Goal: Transaction & Acquisition: Purchase product/service

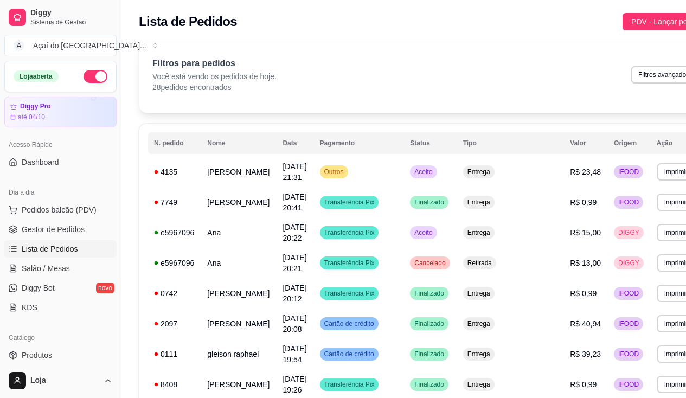
click at [53, 259] on ul "Pedidos balcão (PDV) Gestor de Pedidos Lista de Pedidos Salão / Mesas Diggy Bot…" at bounding box center [60, 258] width 112 height 115
click at [65, 270] on span "Salão / Mesas" at bounding box center [46, 268] width 48 height 11
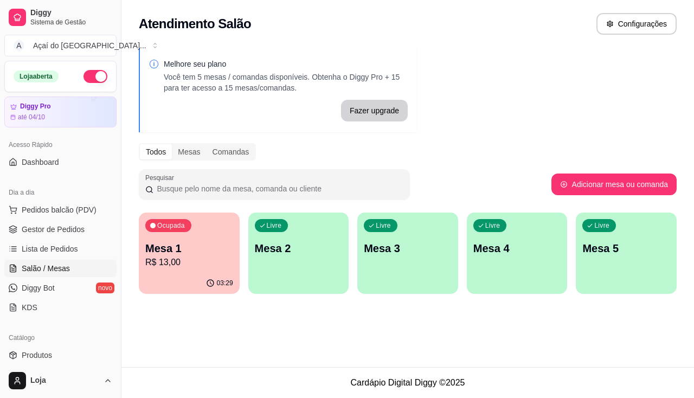
click at [269, 241] on p "Mesa 2" at bounding box center [299, 248] width 88 height 15
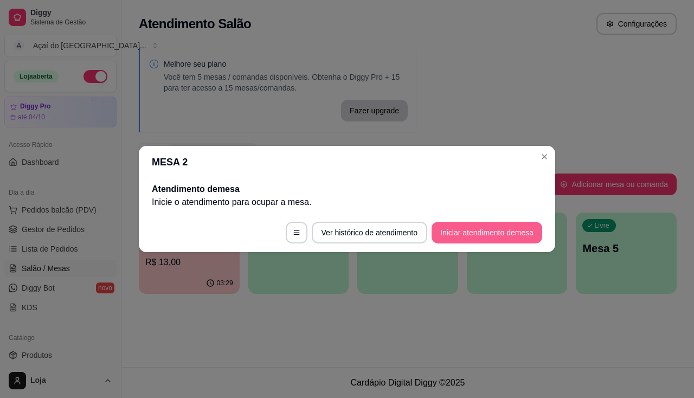
click at [531, 226] on button "Iniciar atendimento de mesa" at bounding box center [487, 233] width 111 height 22
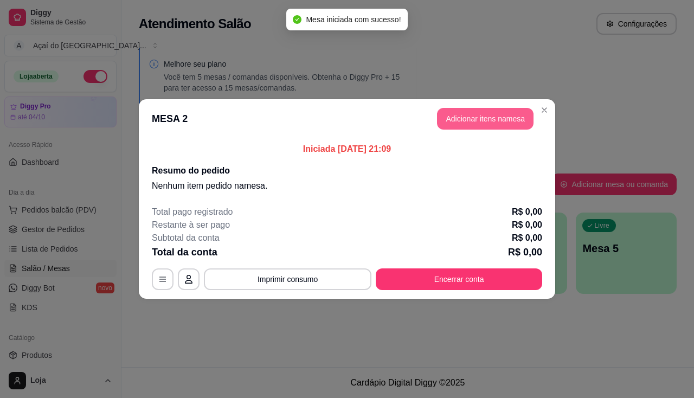
click at [475, 120] on button "Adicionar itens na mesa" at bounding box center [485, 119] width 97 height 22
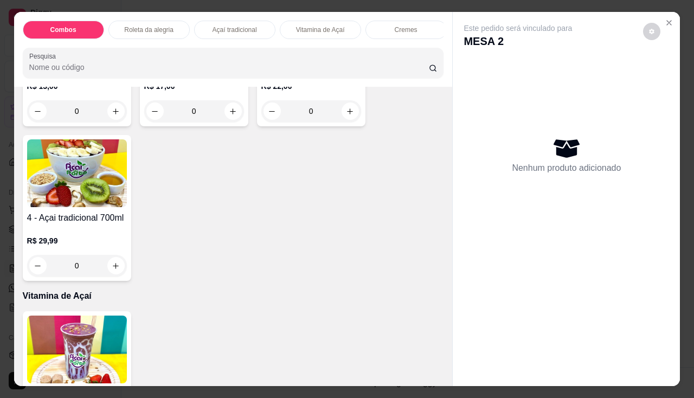
scroll to position [488, 0]
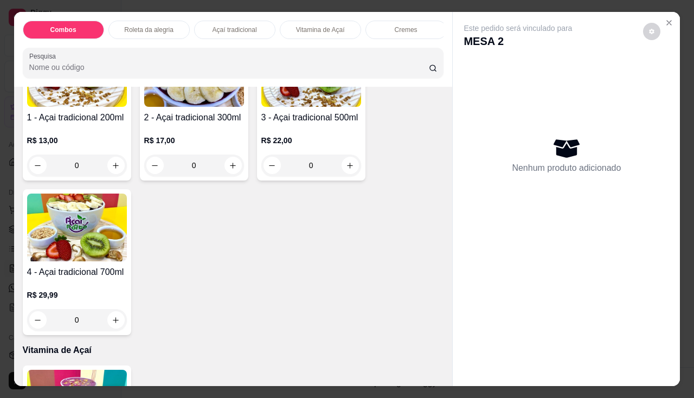
click at [227, 170] on div "0" at bounding box center [194, 166] width 100 height 22
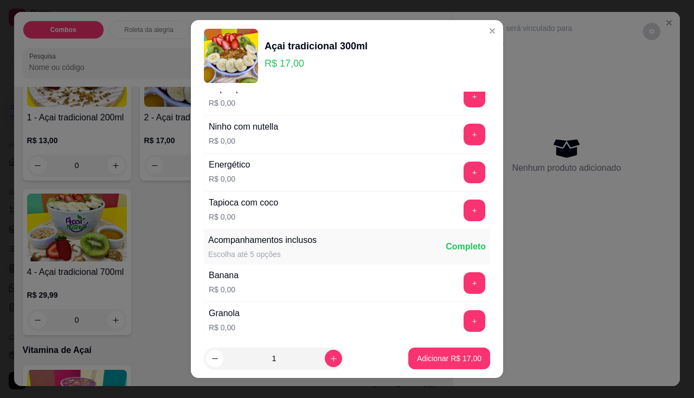
scroll to position [108, 0]
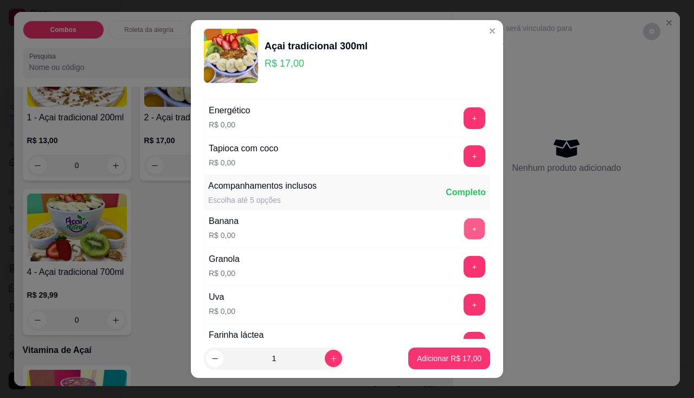
click at [464, 231] on button "+" at bounding box center [474, 228] width 21 height 21
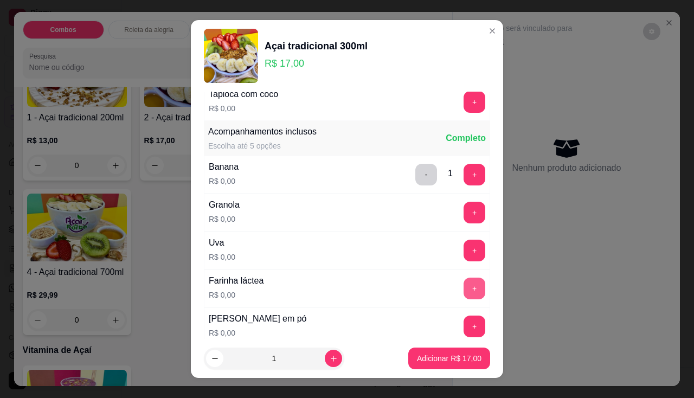
scroll to position [217, 0]
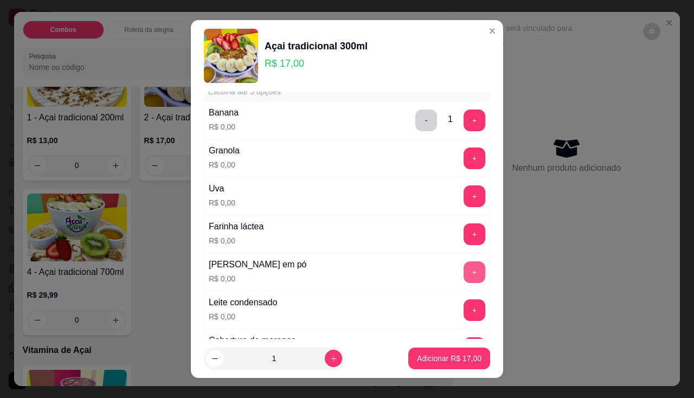
click at [464, 279] on button "+" at bounding box center [475, 272] width 22 height 22
click at [464, 311] on button "+" at bounding box center [474, 309] width 21 height 21
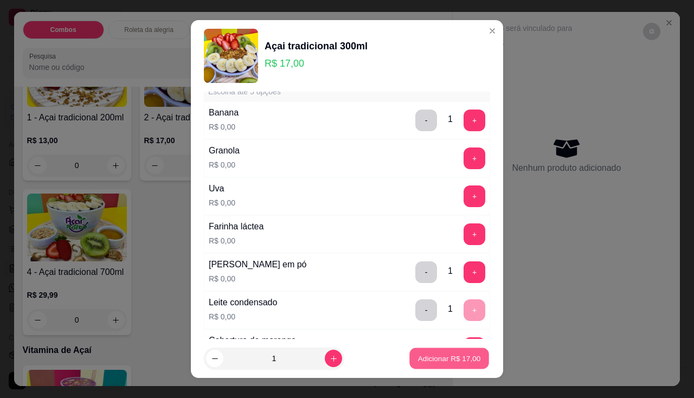
click at [436, 357] on p "Adicionar R$ 17,00" at bounding box center [449, 359] width 63 height 10
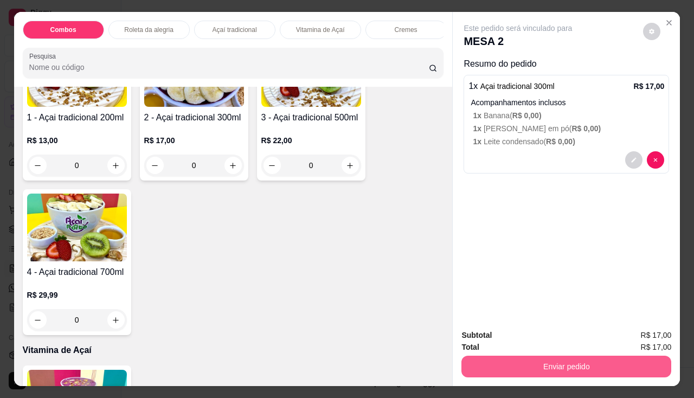
click at [499, 360] on button "Enviar pedido" at bounding box center [567, 367] width 210 height 22
click at [531, 358] on button "Enviar pedido" at bounding box center [566, 366] width 203 height 21
click at [515, 365] on button "Enviar pedido" at bounding box center [567, 367] width 210 height 22
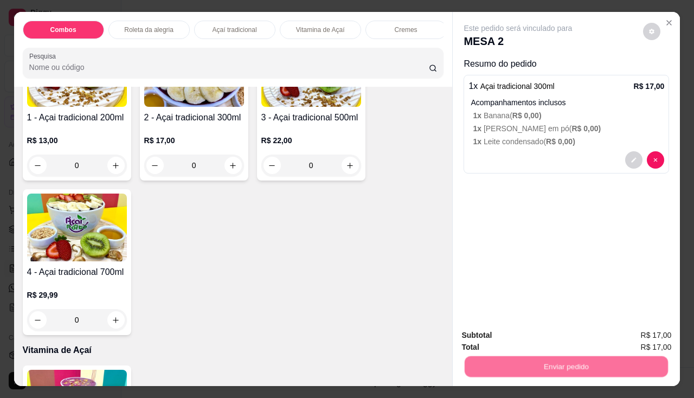
click at [505, 333] on button "Não registrar e enviar pedido" at bounding box center [531, 336] width 113 height 21
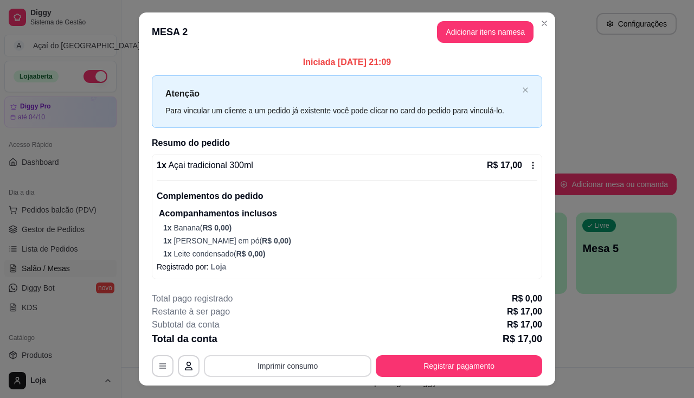
click at [309, 368] on button "Imprimir consumo" at bounding box center [288, 366] width 168 height 22
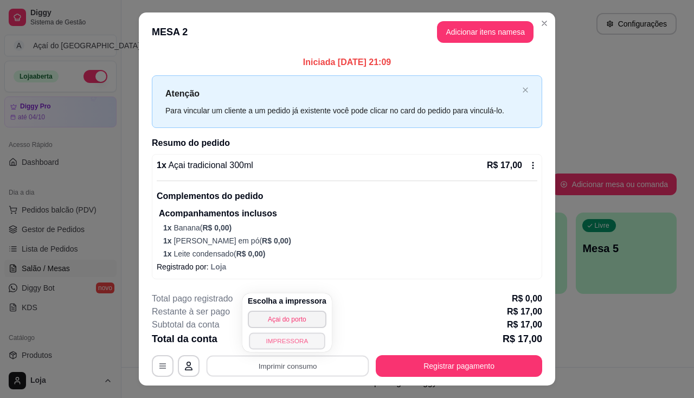
click at [301, 346] on button "IMPRESSORA" at bounding box center [287, 341] width 76 height 17
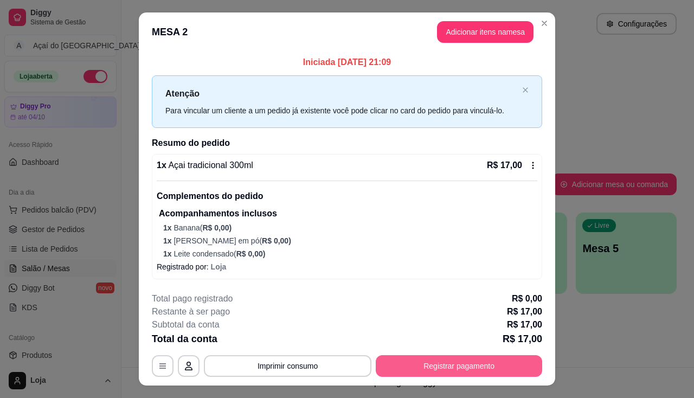
click at [471, 365] on button "Registrar pagamento" at bounding box center [459, 366] width 167 height 22
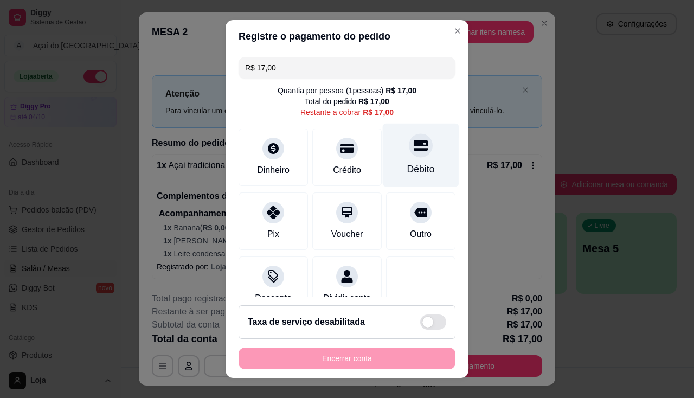
click at [407, 167] on div "Débito" at bounding box center [421, 169] width 28 height 14
type input "R$ 0,00"
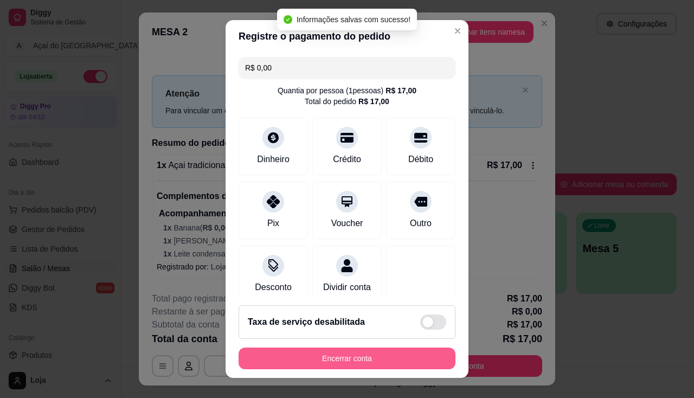
click at [375, 363] on button "Encerrar conta" at bounding box center [347, 359] width 217 height 22
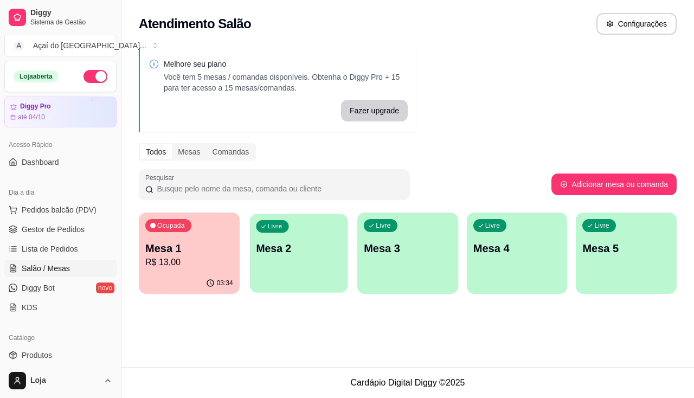
click at [254, 264] on div "Livre Mesa 2" at bounding box center [299, 247] width 98 height 66
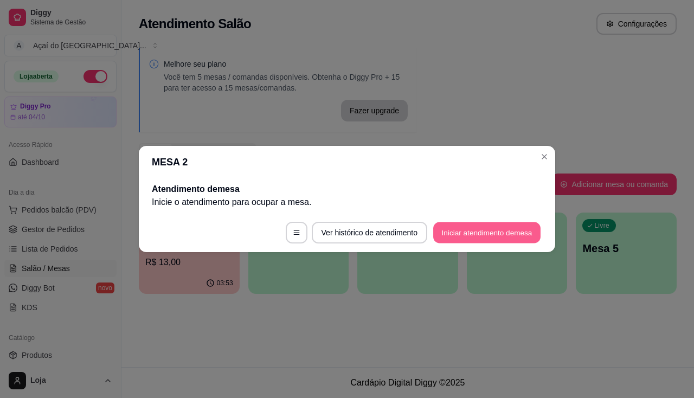
click at [462, 234] on button "Iniciar atendimento de mesa" at bounding box center [486, 232] width 107 height 21
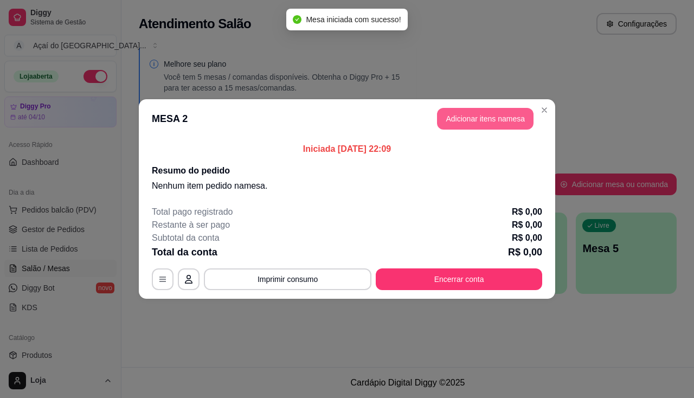
click at [471, 114] on button "Adicionar itens na mesa" at bounding box center [485, 119] width 97 height 22
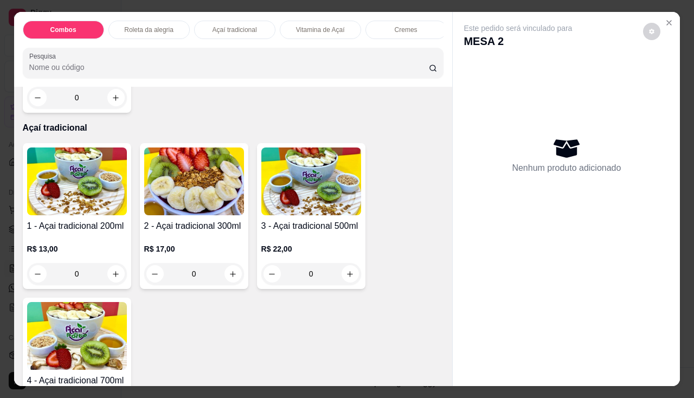
scroll to position [434, 0]
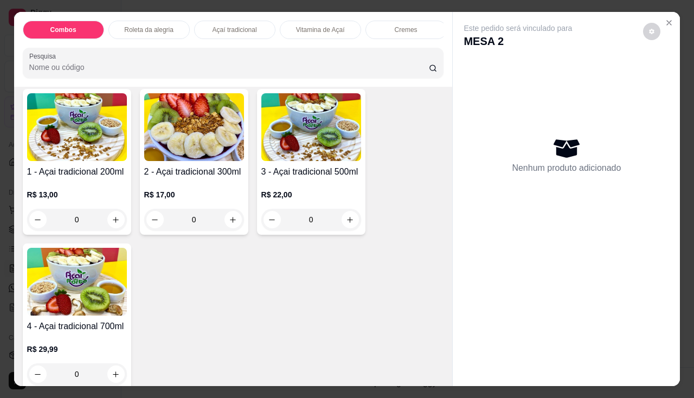
click at [69, 321] on div "4 - Açai tradicional 700ml R$ 29,99 0" at bounding box center [77, 317] width 108 height 146
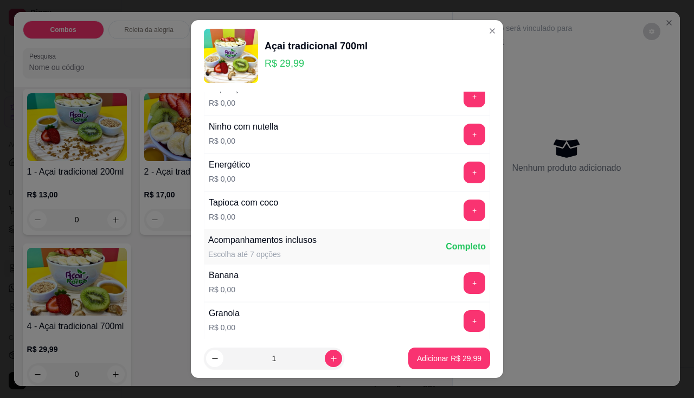
scroll to position [217, 0]
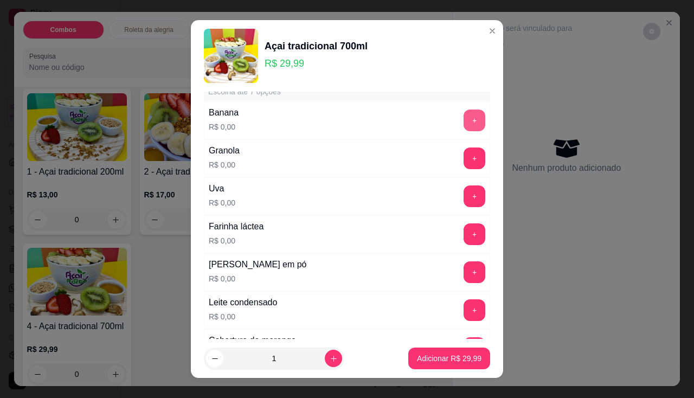
click at [464, 126] on button "+" at bounding box center [475, 121] width 22 height 22
click at [464, 151] on button "+" at bounding box center [475, 159] width 22 height 22
click at [464, 229] on button "+" at bounding box center [475, 235] width 22 height 22
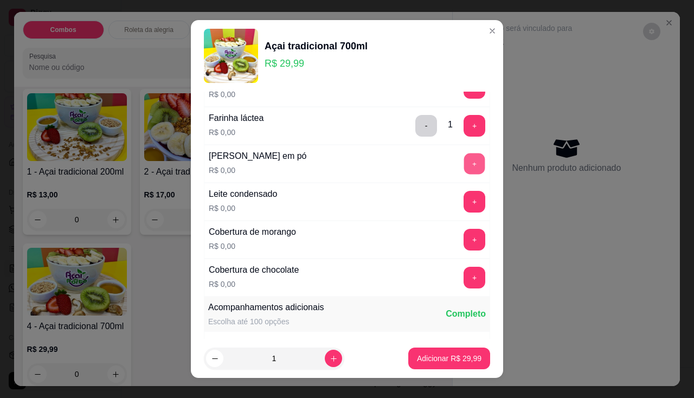
click at [464, 170] on button "+" at bounding box center [474, 163] width 21 height 21
click at [459, 220] on div "Leite condensado R$ 0,00 +" at bounding box center [347, 202] width 286 height 38
click at [464, 202] on button "+" at bounding box center [475, 202] width 22 height 22
click at [464, 239] on button "+" at bounding box center [475, 240] width 22 height 22
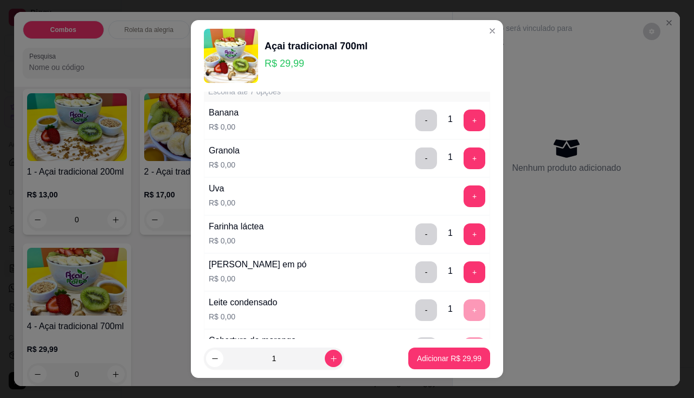
scroll to position [163, 0]
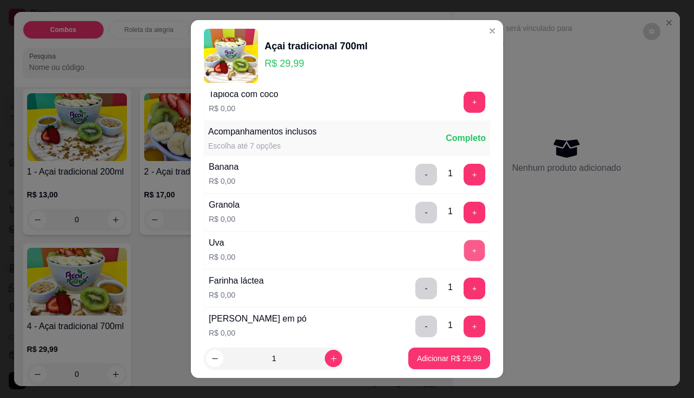
click at [464, 246] on button "+" at bounding box center [474, 250] width 21 height 21
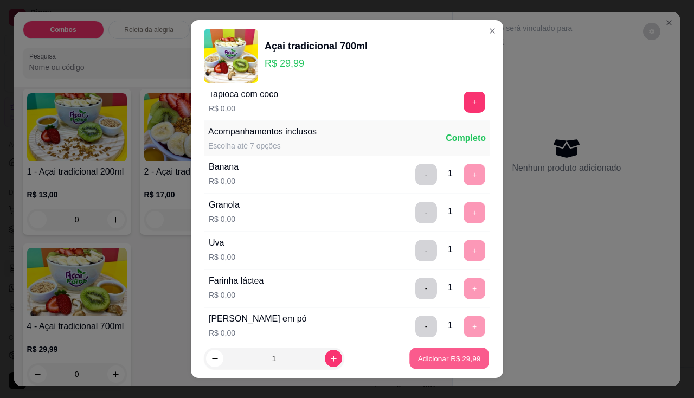
click at [450, 359] on p "Adicionar R$ 29,99" at bounding box center [449, 359] width 63 height 10
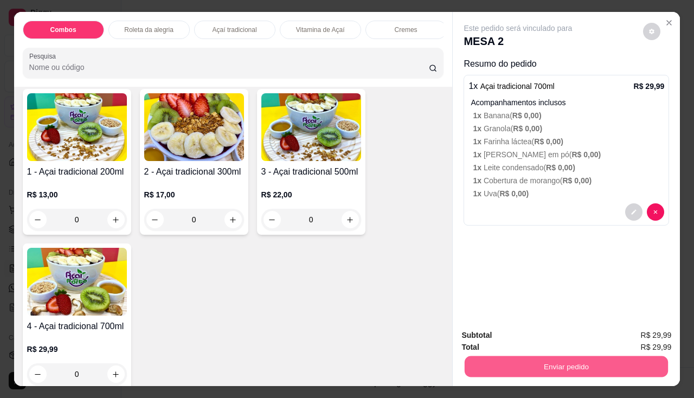
click at [502, 362] on button "Enviar pedido" at bounding box center [566, 366] width 203 height 21
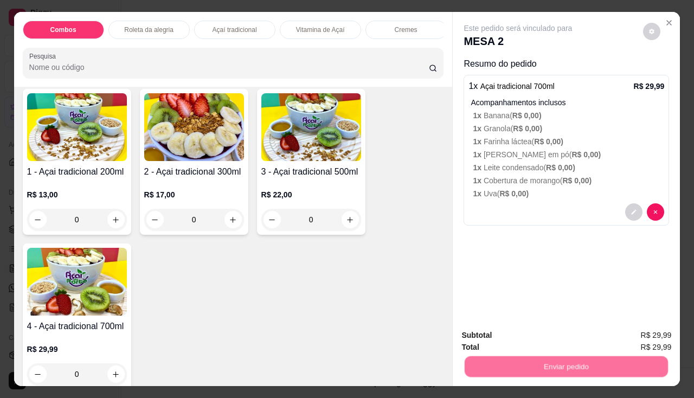
click at [517, 332] on button "Não registrar e enviar pedido" at bounding box center [531, 336] width 110 height 20
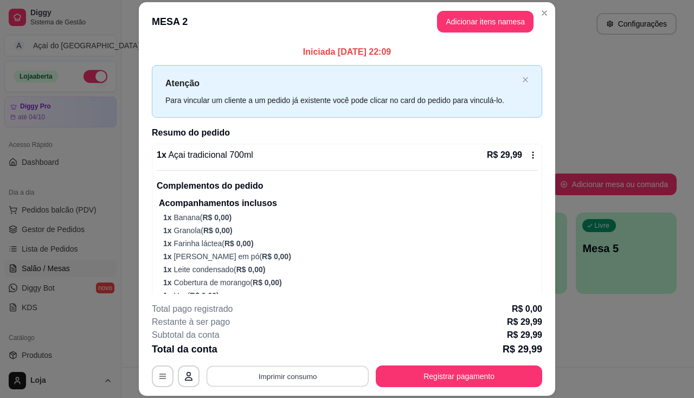
click at [330, 382] on button "Imprimir consumo" at bounding box center [288, 376] width 163 height 21
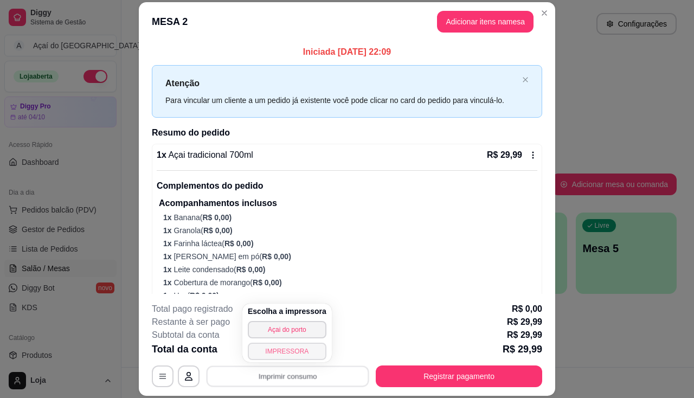
click at [311, 344] on button "IMPRESSORA" at bounding box center [287, 351] width 79 height 17
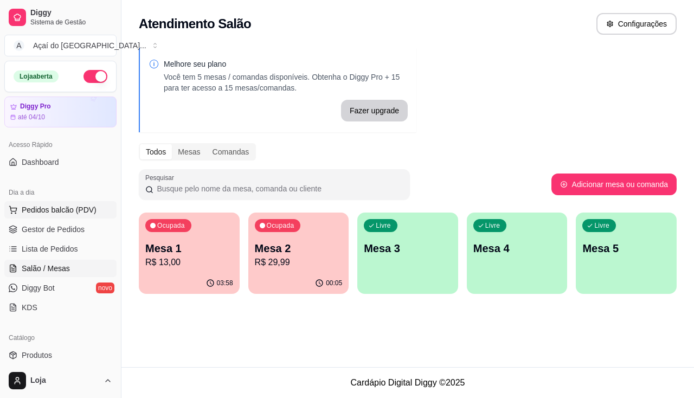
click at [75, 216] on button "Pedidos balcão (PDV)" at bounding box center [60, 209] width 112 height 17
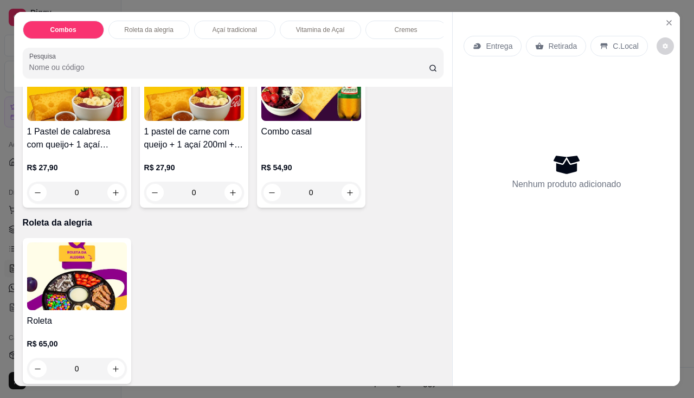
scroll to position [380, 0]
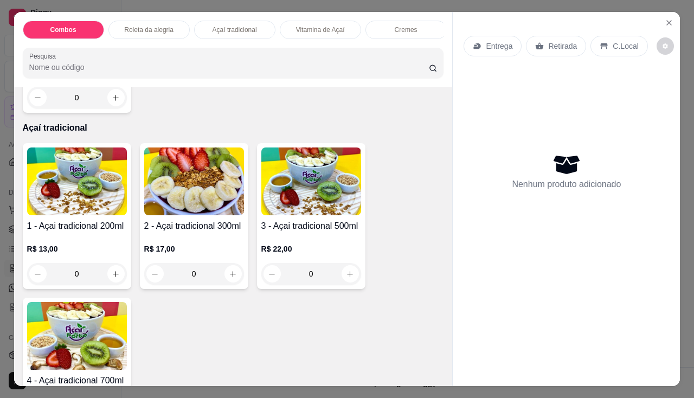
click at [271, 207] on img at bounding box center [311, 182] width 100 height 68
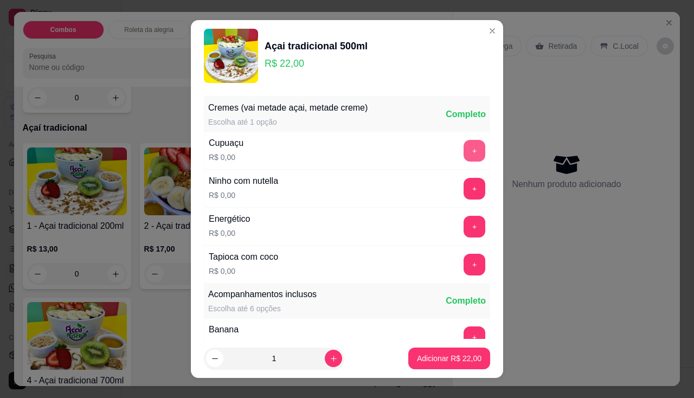
click at [464, 152] on button "+" at bounding box center [475, 151] width 22 height 22
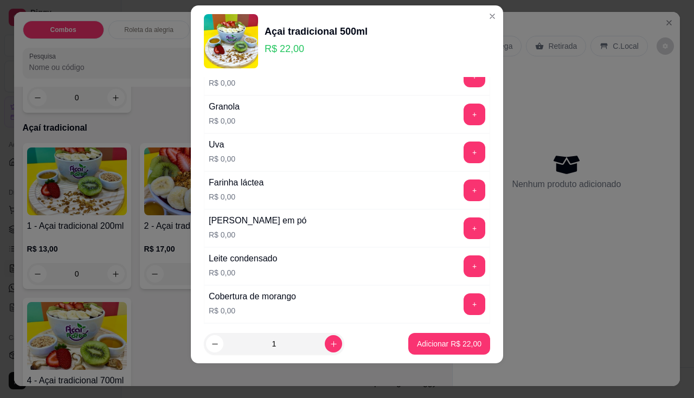
scroll to position [138, 0]
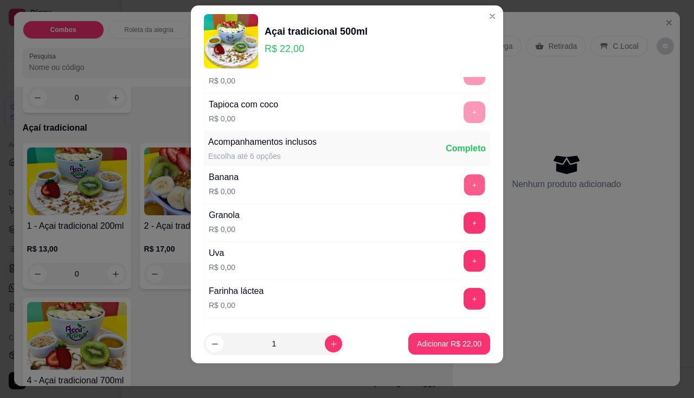
click at [464, 181] on button "+" at bounding box center [474, 184] width 21 height 21
click at [464, 222] on button "+" at bounding box center [474, 222] width 21 height 21
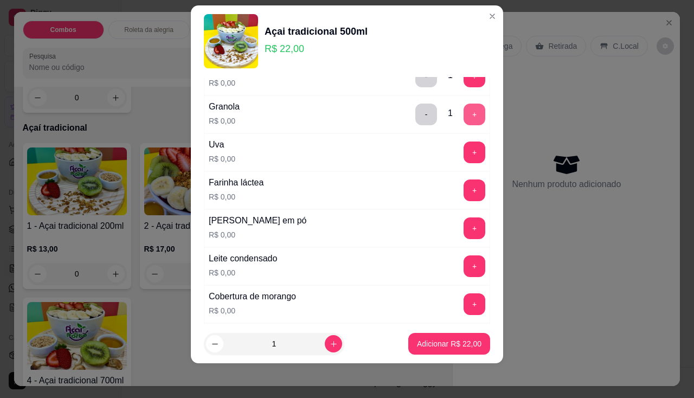
scroll to position [301, 0]
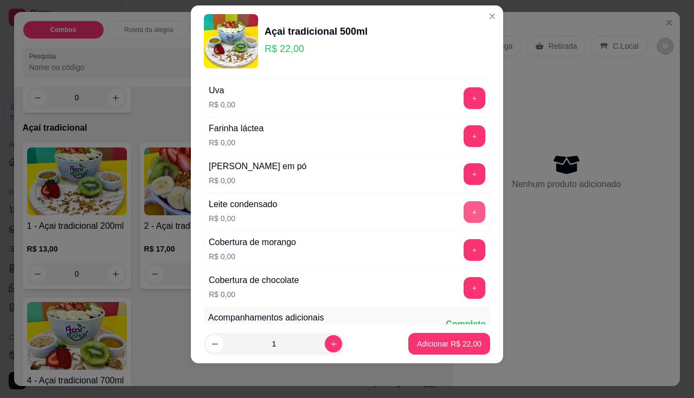
click at [464, 209] on button "+" at bounding box center [475, 212] width 22 height 22
click at [464, 169] on button "+" at bounding box center [474, 173] width 21 height 21
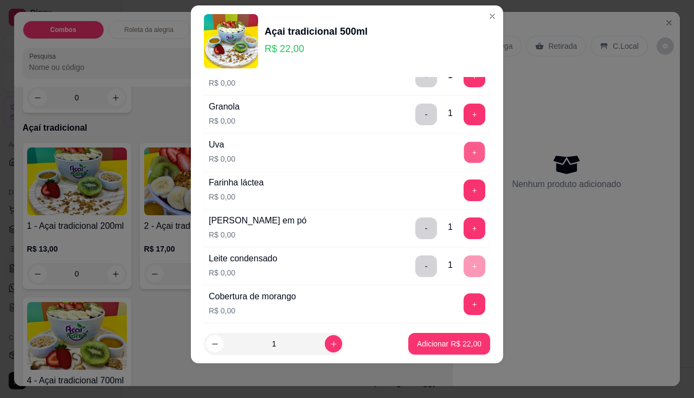
click at [464, 151] on button "+" at bounding box center [474, 152] width 21 height 21
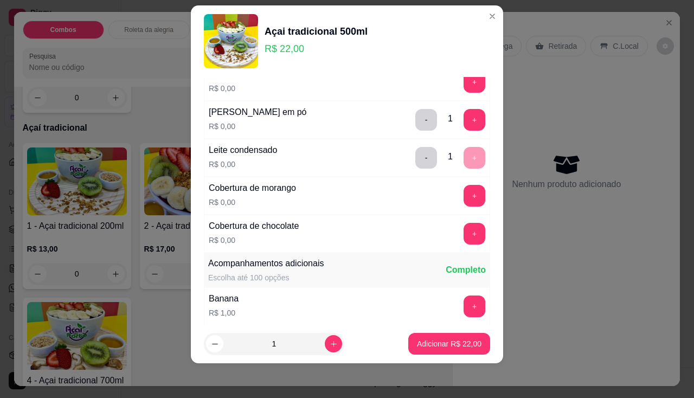
scroll to position [409, 0]
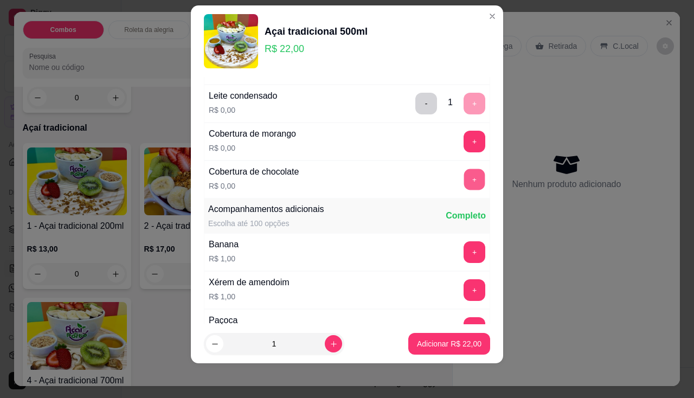
click at [464, 180] on button "+" at bounding box center [474, 179] width 21 height 21
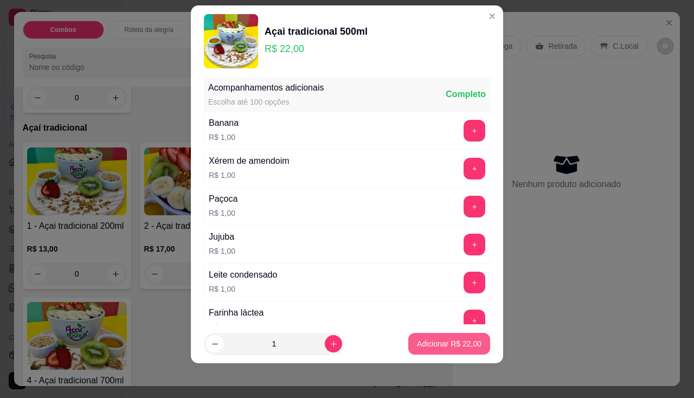
click at [450, 346] on p "Adicionar R$ 22,00" at bounding box center [449, 344] width 65 height 11
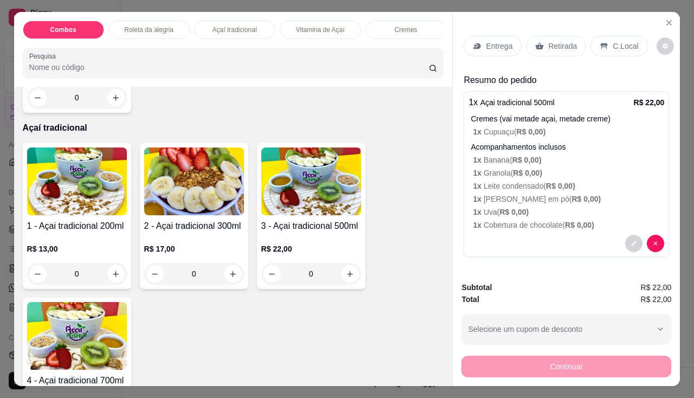
click at [486, 41] on p "Entrega" at bounding box center [499, 46] width 27 height 11
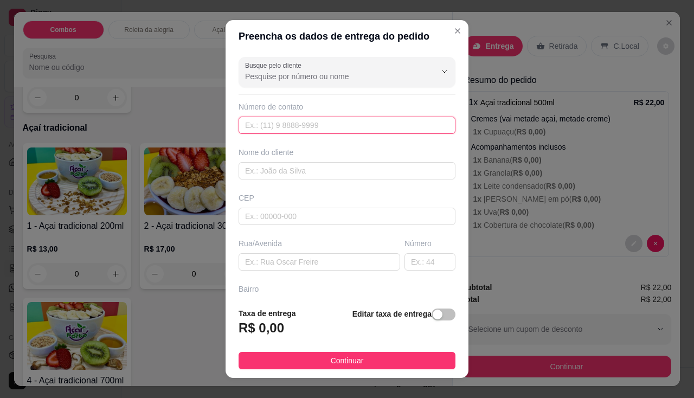
click at [318, 123] on input "text" at bounding box center [347, 125] width 217 height 17
type input "[PHONE_NUMBER]"
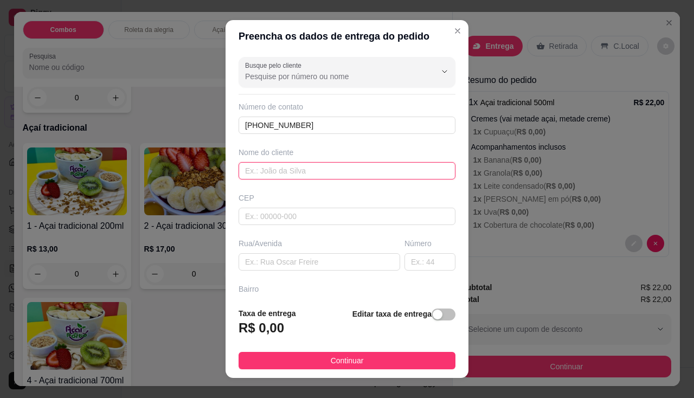
click at [303, 171] on input "text" at bounding box center [347, 170] width 217 height 17
type input "leticia"
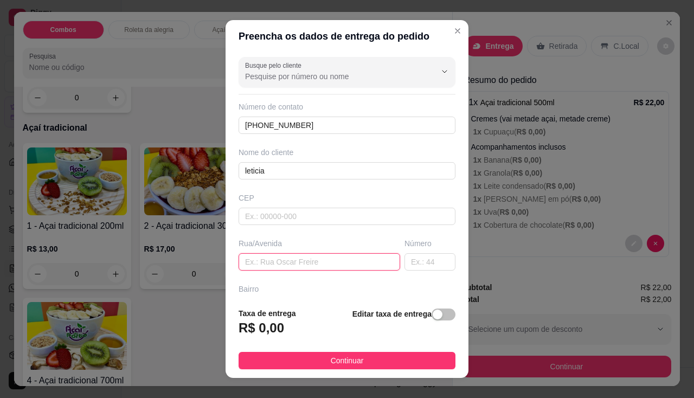
click at [328, 267] on input "text" at bounding box center [320, 261] width 162 height 17
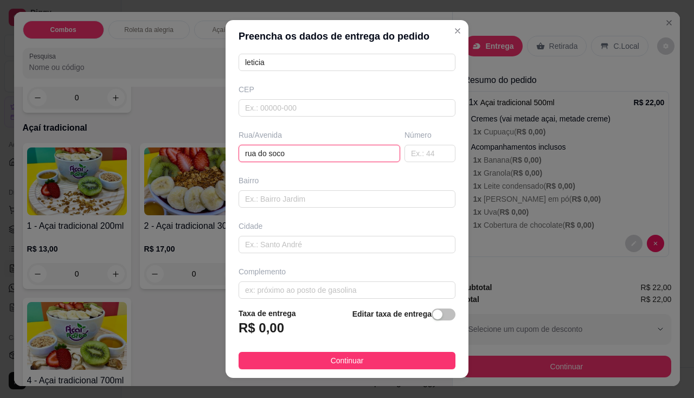
type input "rua do soco"
click at [345, 280] on div "Complemento" at bounding box center [347, 282] width 221 height 33
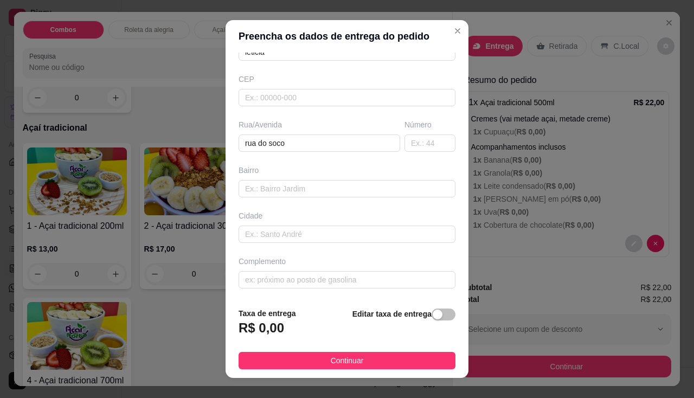
click at [335, 256] on div "Complemento" at bounding box center [347, 261] width 217 height 11
click at [331, 276] on input "text" at bounding box center [347, 279] width 217 height 17
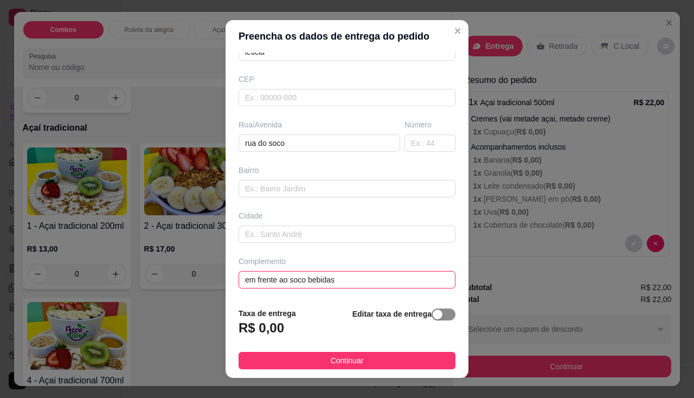
type input "em frente ao soco bebidas"
click at [432, 316] on span "button" at bounding box center [444, 315] width 24 height 12
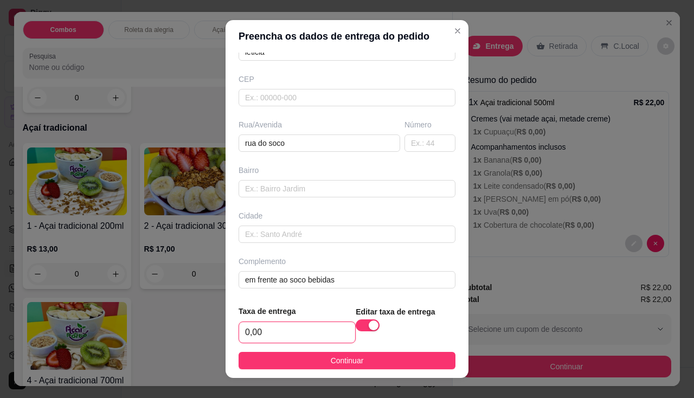
click at [304, 333] on input "0,00" at bounding box center [297, 332] width 116 height 21
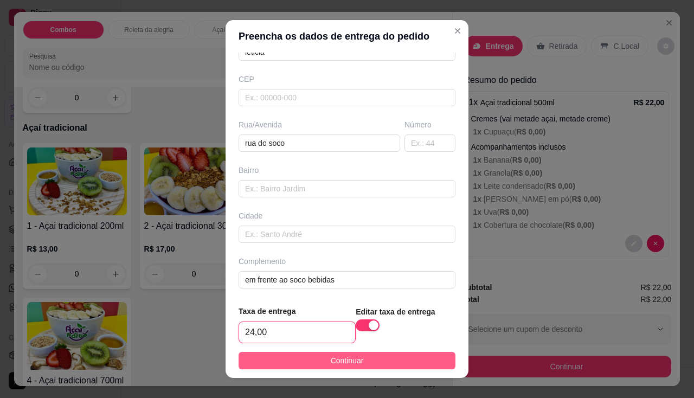
type input "24,00"
click at [286, 360] on button "Continuar" at bounding box center [347, 360] width 217 height 17
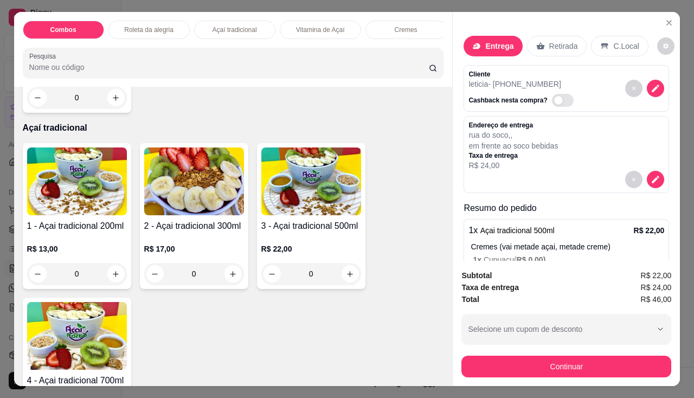
click at [539, 380] on div "Subtotal R$ 22,00 Taxa de entrega R$ 24,00 Total R$ 46,00 Selecione um cupom de…" at bounding box center [566, 323] width 227 height 125
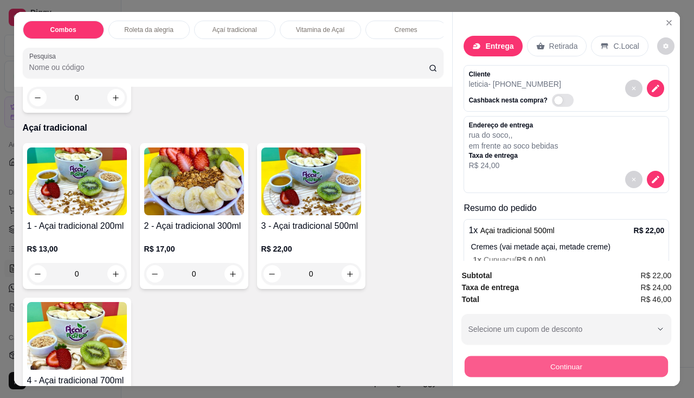
click at [536, 366] on button "Continuar" at bounding box center [566, 366] width 203 height 21
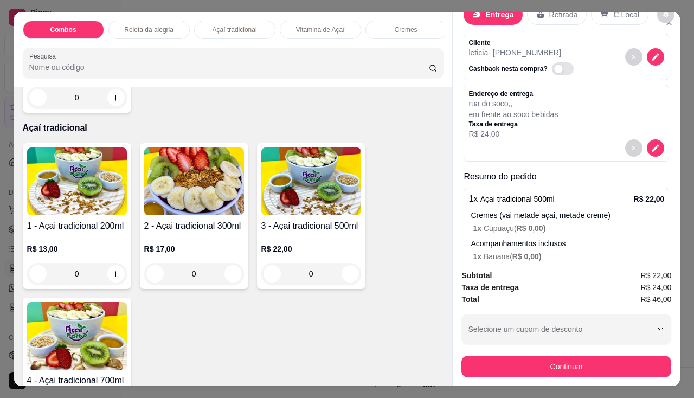
scroll to position [0, 0]
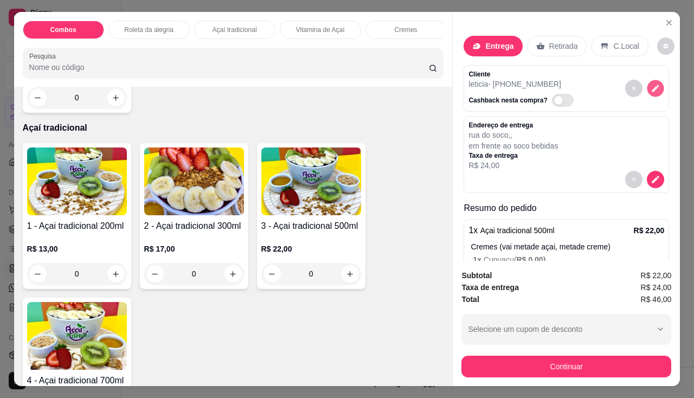
click at [652, 84] on icon "decrease-product-quantity" at bounding box center [656, 88] width 9 height 9
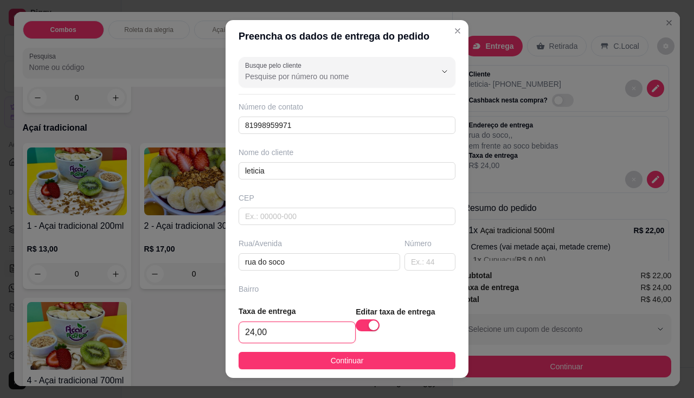
click at [276, 331] on input "24,00" at bounding box center [297, 332] width 116 height 21
type input "2,00"
click at [265, 370] on footer "Taxa de entrega 2,00 Editar taxa de entrega Continuar" at bounding box center [347, 337] width 243 height 81
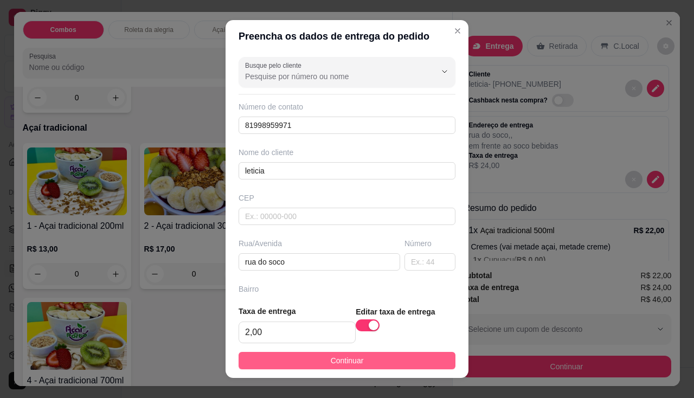
click at [269, 365] on button "Continuar" at bounding box center [347, 360] width 217 height 17
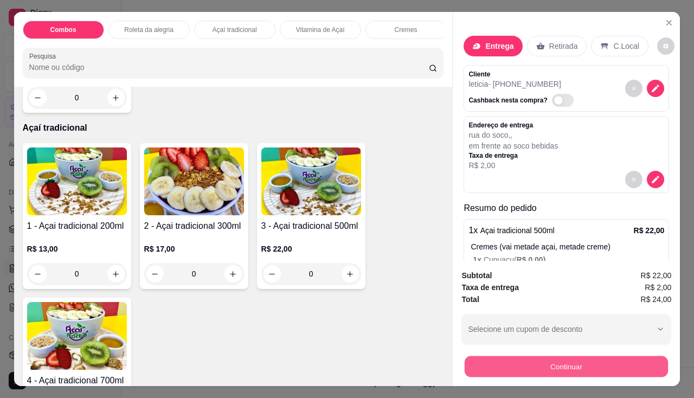
click at [517, 356] on button "Continuar" at bounding box center [566, 366] width 203 height 21
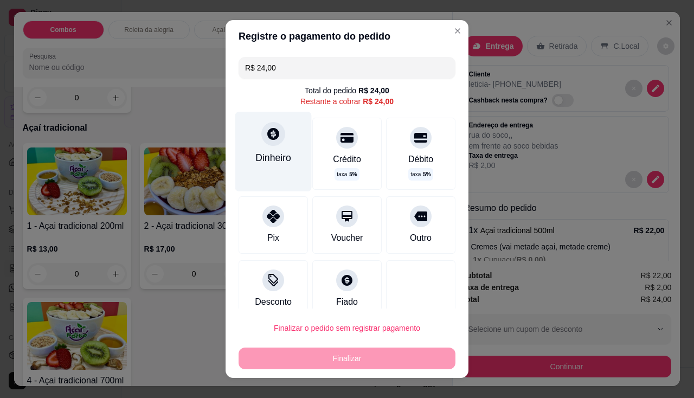
click at [286, 168] on div "Dinheiro" at bounding box center [273, 151] width 76 height 79
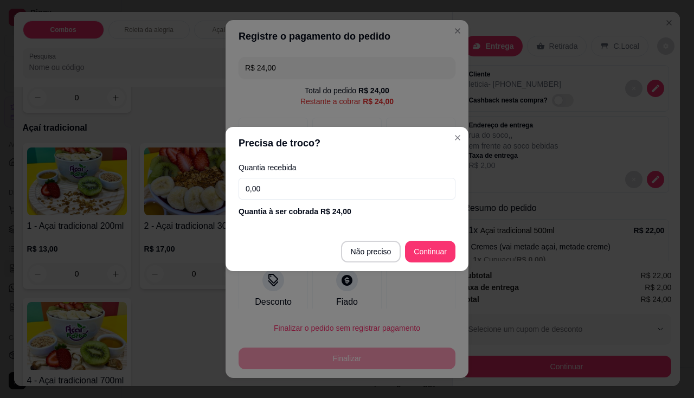
click at [293, 198] on input "0,00" at bounding box center [347, 189] width 217 height 22
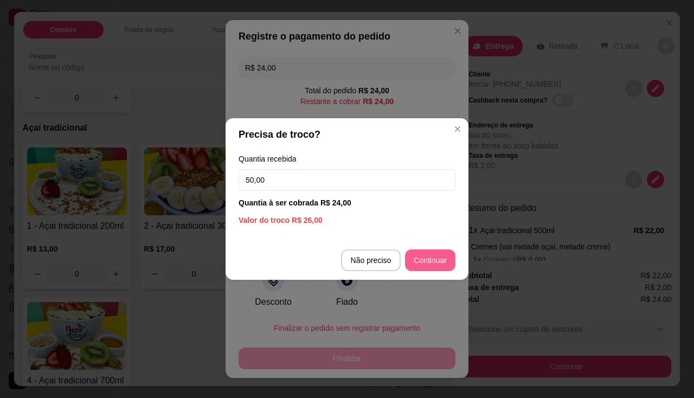
type input "50,00"
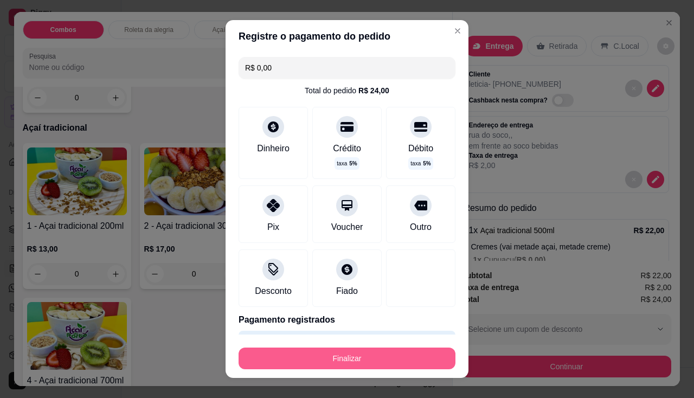
click at [409, 352] on button "Finalizar" at bounding box center [347, 359] width 217 height 22
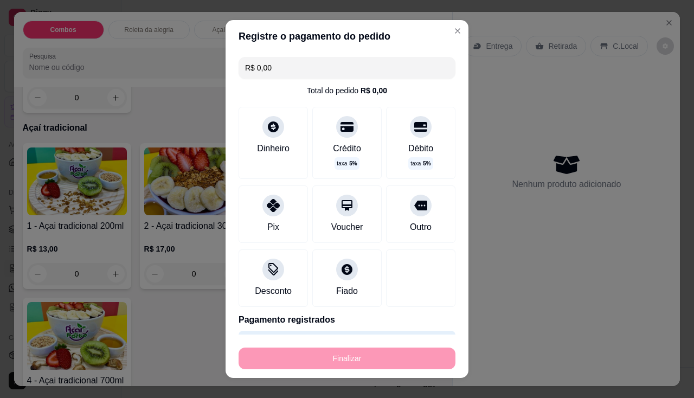
type input "-R$ 24,00"
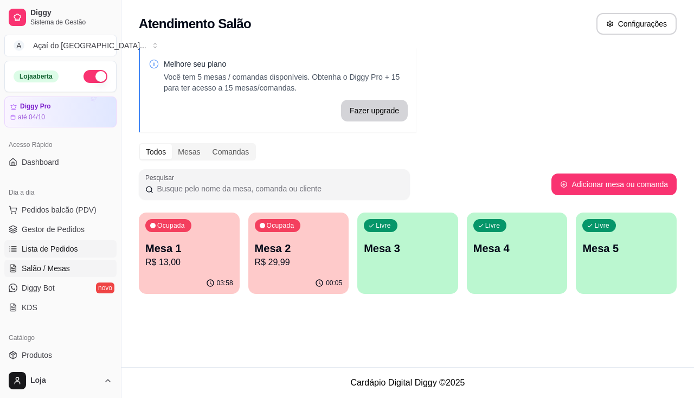
click at [18, 246] on link "Lista de Pedidos" at bounding box center [60, 248] width 112 height 17
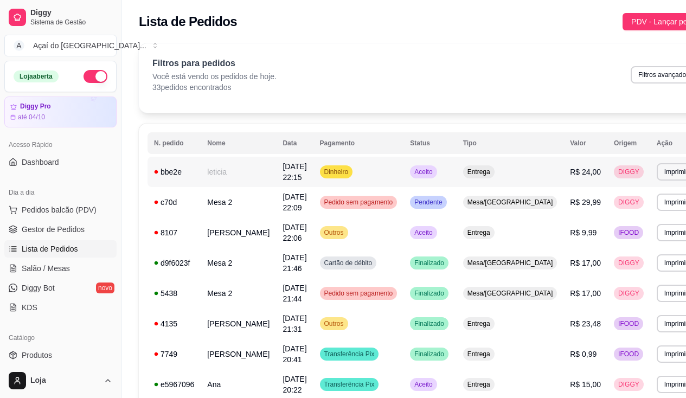
click at [209, 178] on td "leticia" at bounding box center [238, 172] width 75 height 30
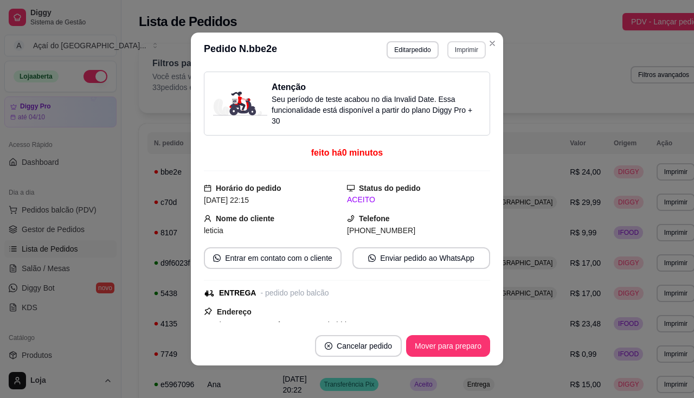
click at [455, 50] on button "Imprimir" at bounding box center [467, 49] width 39 height 17
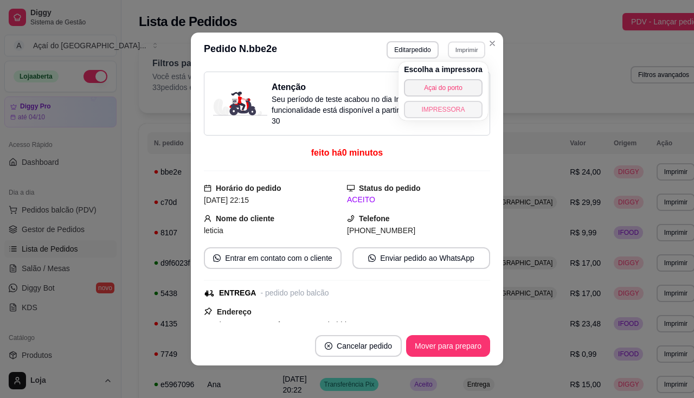
click at [441, 114] on button "IMPRESSORA" at bounding box center [443, 109] width 79 height 17
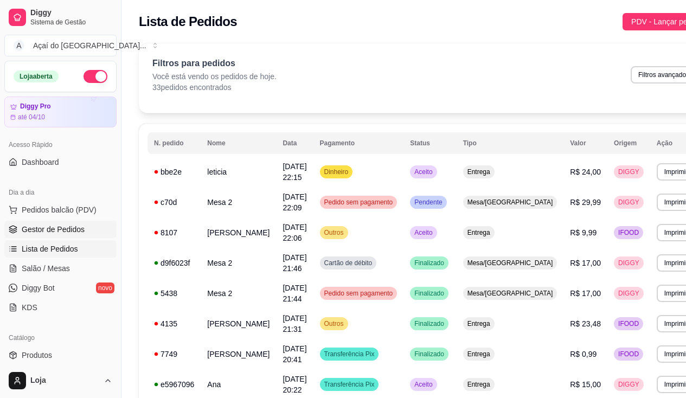
click at [55, 234] on span "Gestor de Pedidos" at bounding box center [53, 229] width 63 height 11
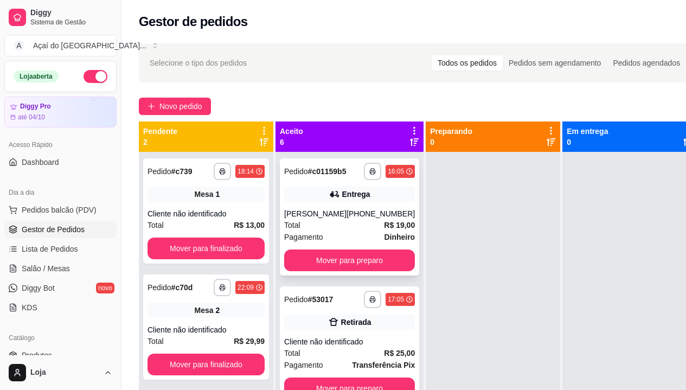
click at [323, 276] on div "**********" at bounding box center [349, 216] width 139 height 117
click at [348, 268] on button "Mover para preparo" at bounding box center [349, 261] width 131 height 22
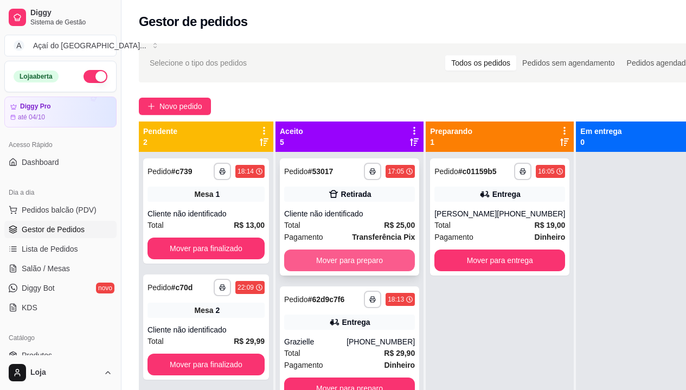
click at [348, 262] on button "Mover para preparo" at bounding box center [349, 261] width 131 height 22
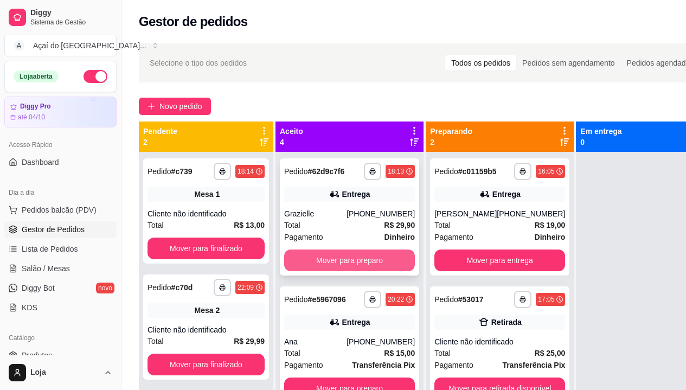
click at [348, 259] on button "Mover para preparo" at bounding box center [349, 261] width 131 height 22
click at [348, 259] on div "Mover para preparo" at bounding box center [349, 261] width 131 height 22
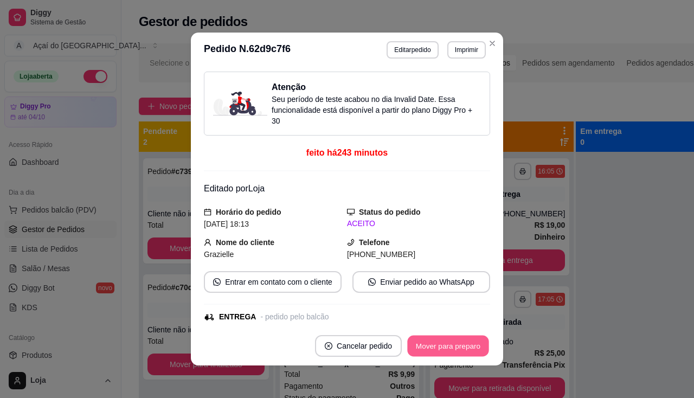
click at [427, 355] on button "Mover para preparo" at bounding box center [447, 346] width 81 height 21
click at [441, 350] on button "Mover para entrega" at bounding box center [449, 346] width 84 height 22
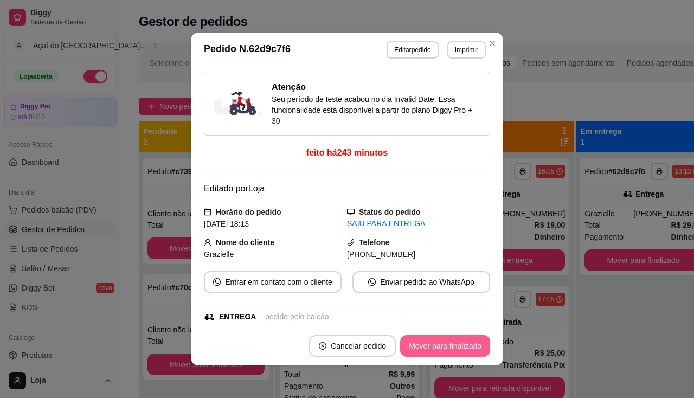
click at [441, 350] on button "Mover para finalizado" at bounding box center [445, 346] width 90 height 22
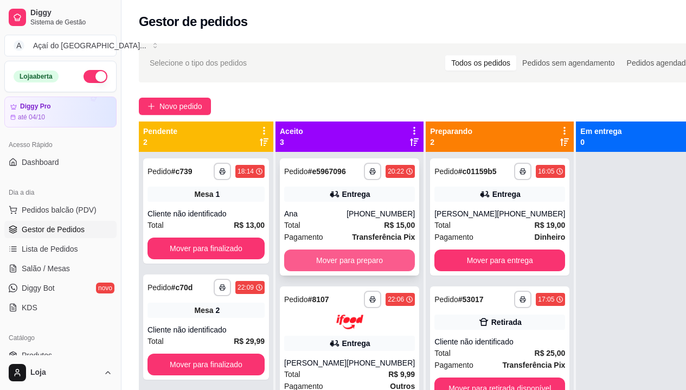
click at [363, 270] on button "Mover para preparo" at bounding box center [349, 261] width 131 height 22
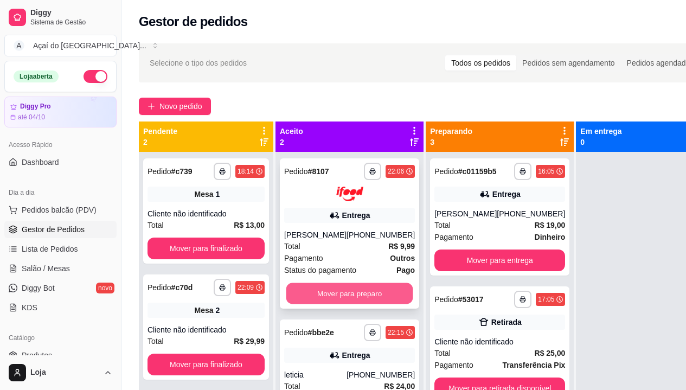
click at [382, 304] on button "Mover para preparo" at bounding box center [349, 293] width 127 height 21
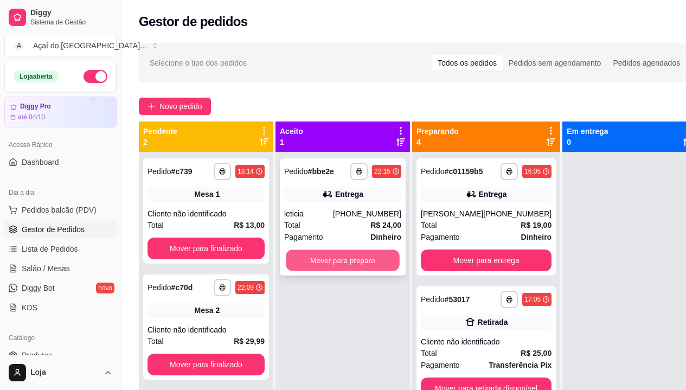
click at [374, 261] on button "Mover para preparo" at bounding box center [343, 260] width 114 height 21
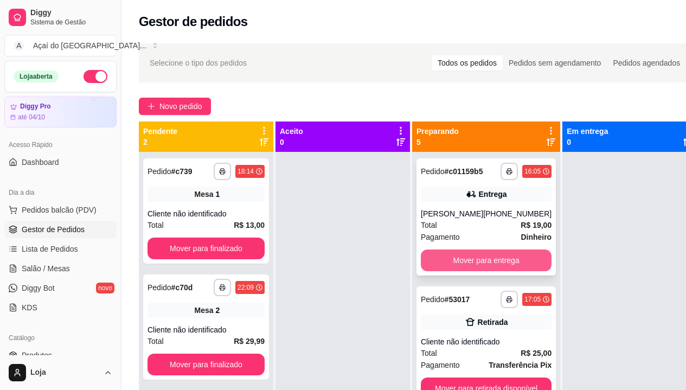
click at [501, 257] on button "Mover para entrega" at bounding box center [486, 261] width 131 height 22
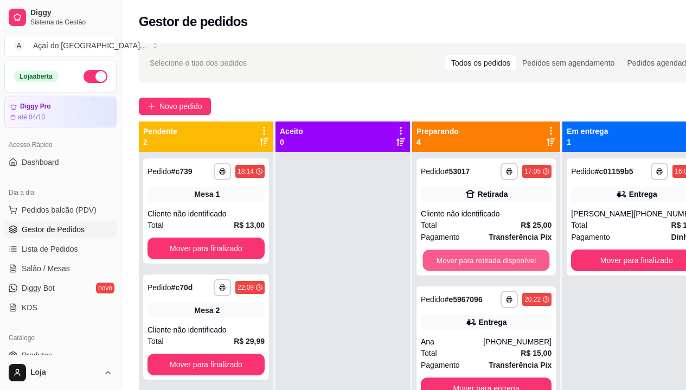
click at [501, 257] on button "Mover para retirada disponível" at bounding box center [486, 260] width 127 height 21
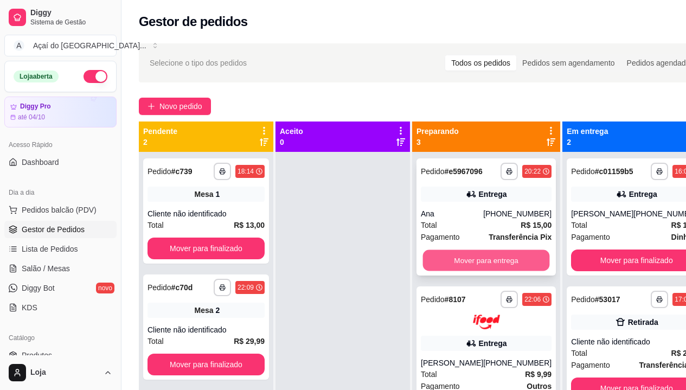
click at [503, 271] on button "Mover para entrega" at bounding box center [486, 260] width 127 height 21
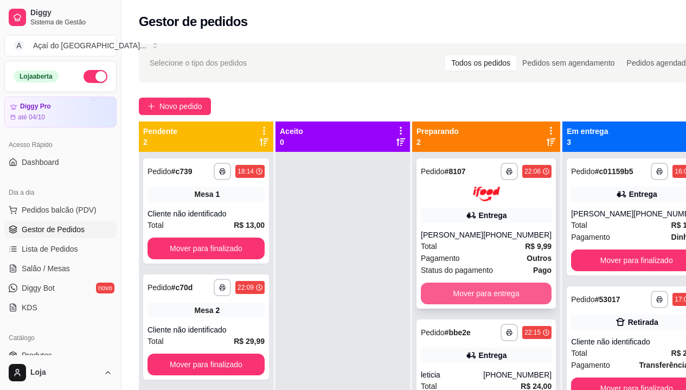
click at [501, 290] on button "Mover para entrega" at bounding box center [486, 294] width 131 height 22
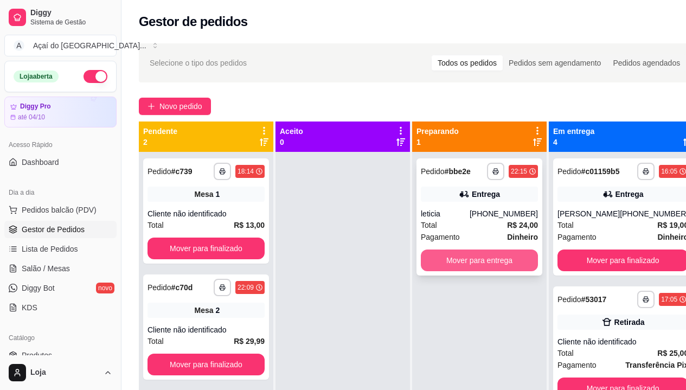
click at [501, 266] on button "Mover para entrega" at bounding box center [479, 261] width 117 height 22
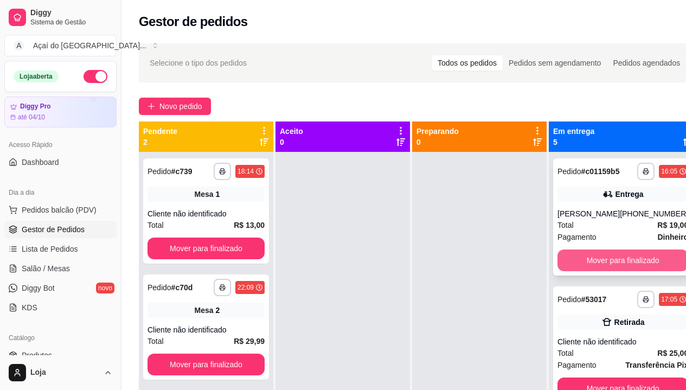
click at [609, 270] on button "Mover para finalizado" at bounding box center [623, 261] width 131 height 22
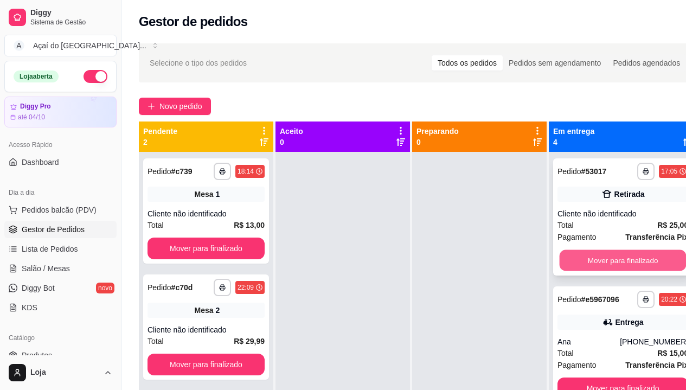
click at [608, 259] on button "Mover para finalizado" at bounding box center [623, 260] width 127 height 21
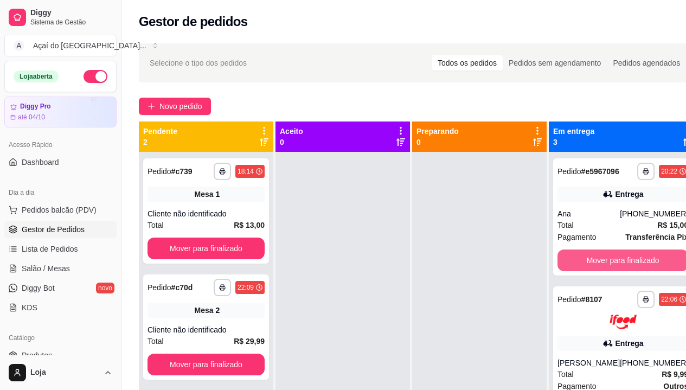
click at [608, 259] on button "Mover para finalizado" at bounding box center [623, 261] width 131 height 22
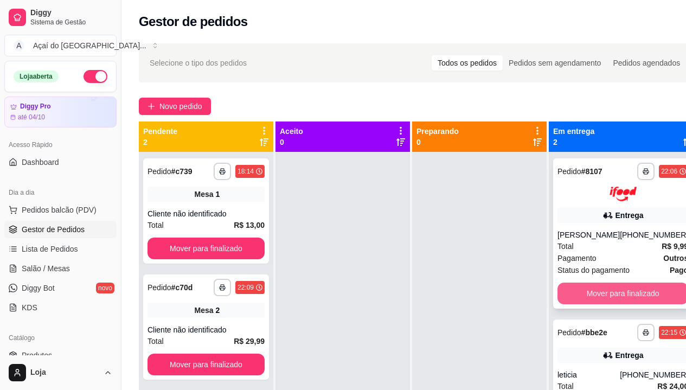
click at [617, 290] on button "Mover para finalizado" at bounding box center [623, 294] width 131 height 22
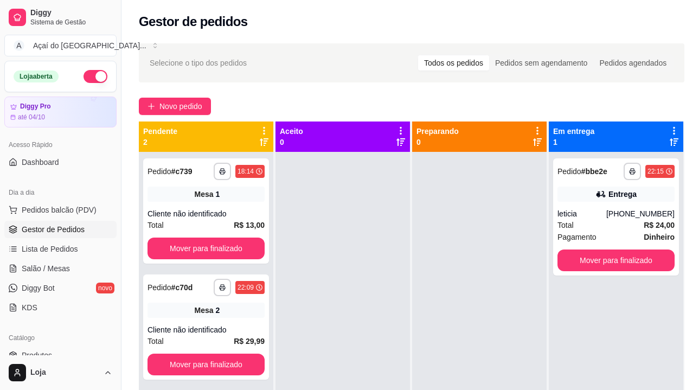
click at [617, 290] on div "**********" at bounding box center [616, 347] width 135 height 390
click at [604, 269] on button "Mover para finalizado" at bounding box center [616, 261] width 117 height 22
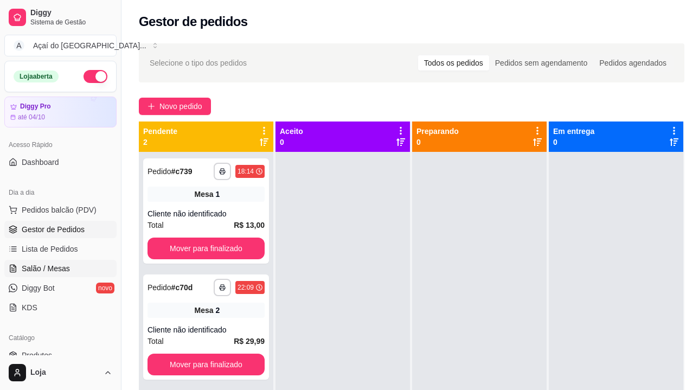
click at [31, 276] on link "Salão / Mesas" at bounding box center [60, 268] width 112 height 17
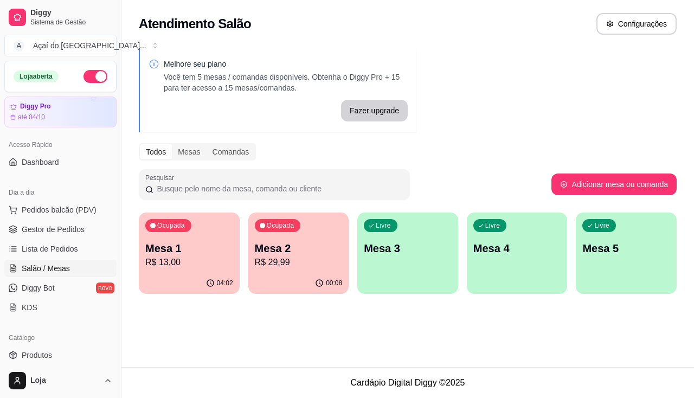
click at [183, 261] on p "R$ 13,00" at bounding box center [189, 262] width 88 height 13
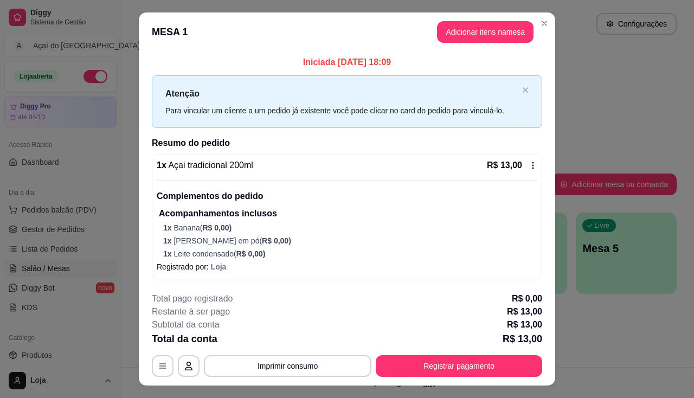
scroll to position [22, 0]
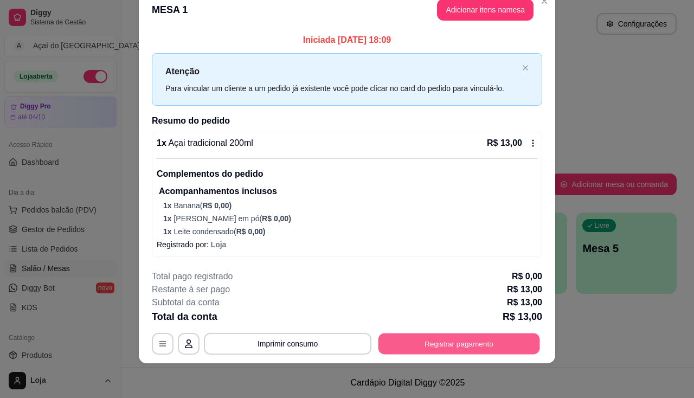
click at [449, 350] on button "Registrar pagamento" at bounding box center [460, 344] width 162 height 21
click at [407, 346] on button "Registrar pagamento" at bounding box center [460, 344] width 162 height 21
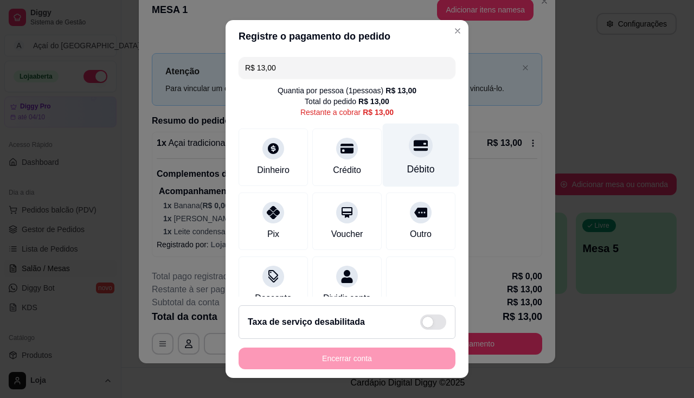
click at [407, 170] on div "Débito" at bounding box center [421, 169] width 28 height 14
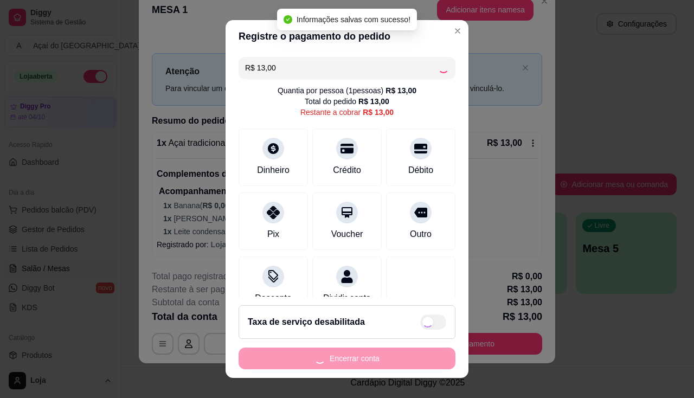
type input "R$ 0,00"
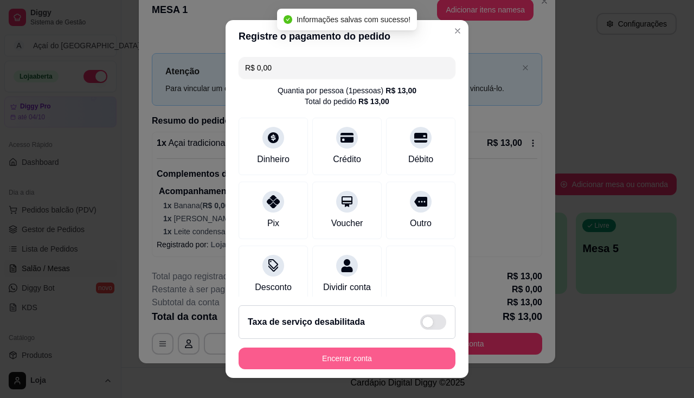
click at [376, 356] on button "Encerrar conta" at bounding box center [347, 359] width 217 height 22
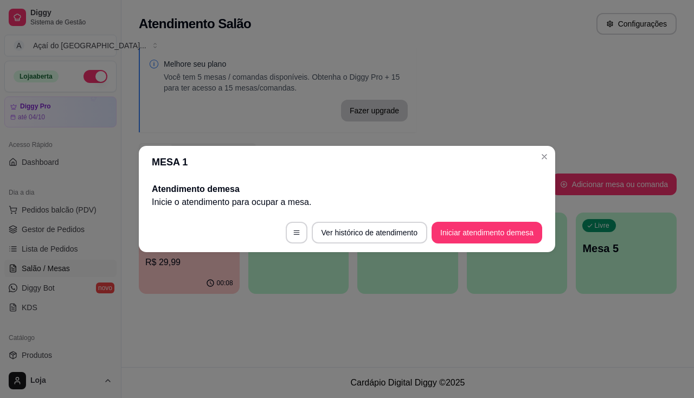
scroll to position [0, 0]
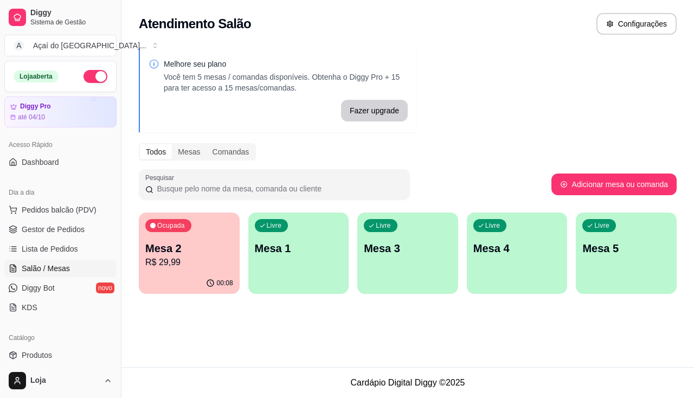
click at [197, 262] on p "R$ 29,99" at bounding box center [189, 262] width 88 height 13
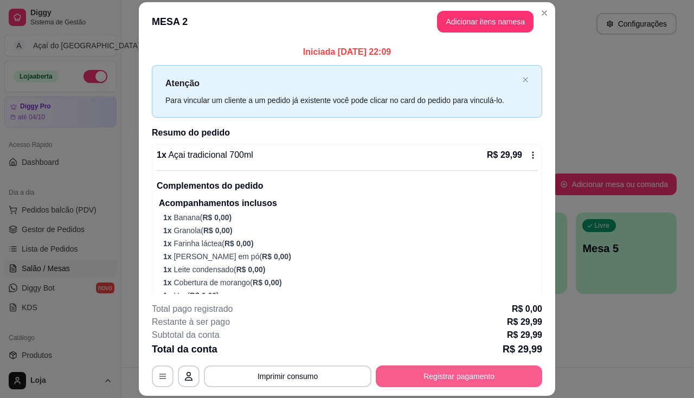
click at [410, 374] on button "Registrar pagamento" at bounding box center [459, 377] width 167 height 22
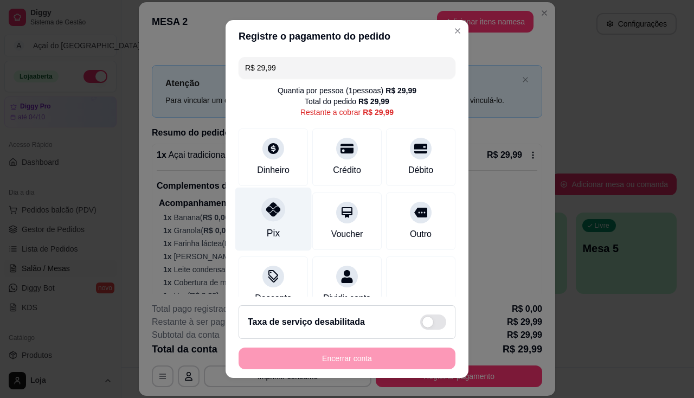
click at [267, 234] on div "Pix" at bounding box center [273, 233] width 13 height 14
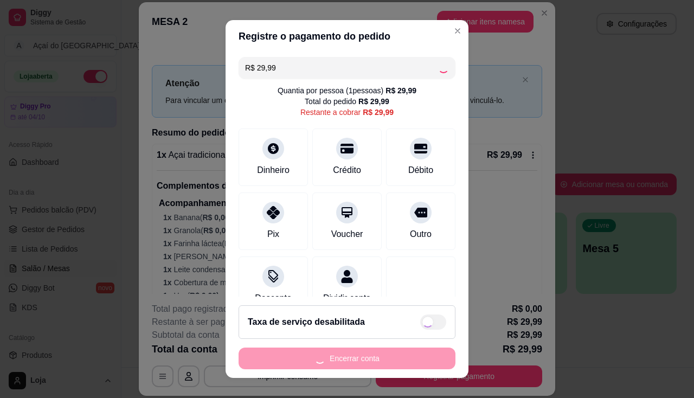
type input "R$ 0,00"
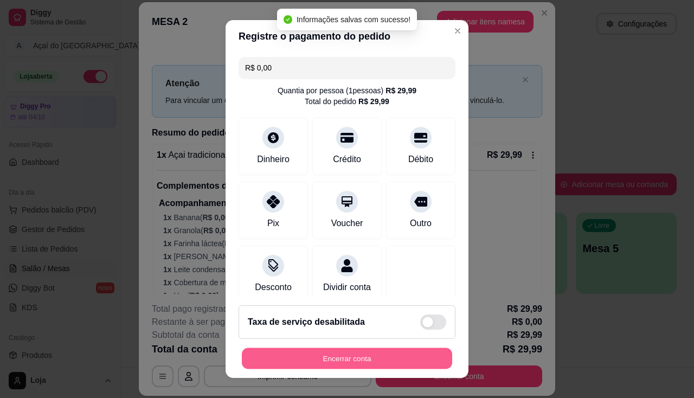
click at [313, 369] on button "Encerrar conta" at bounding box center [347, 358] width 210 height 21
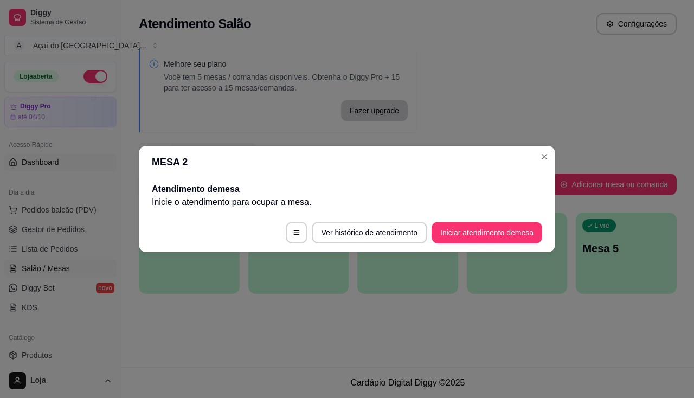
click at [34, 156] on div "Acesso Rápido Dashboard" at bounding box center [60, 153] width 121 height 43
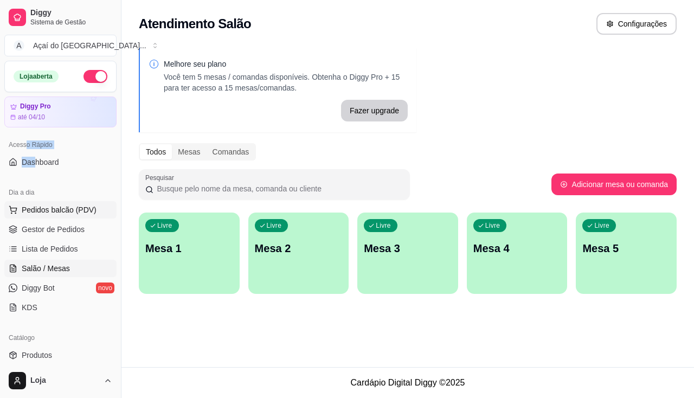
click at [51, 206] on span "Pedidos balcão (PDV)" at bounding box center [59, 210] width 75 height 11
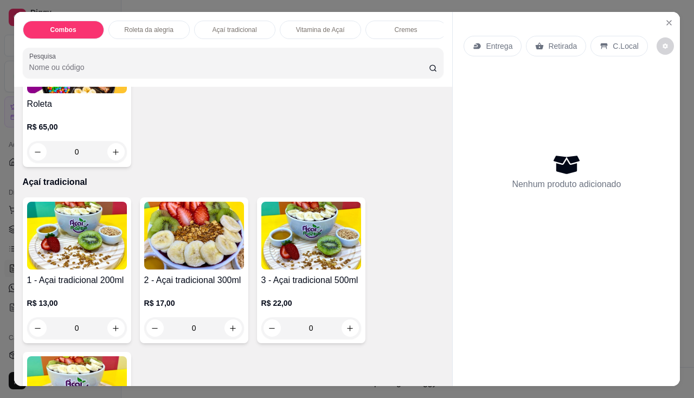
scroll to position [380, 0]
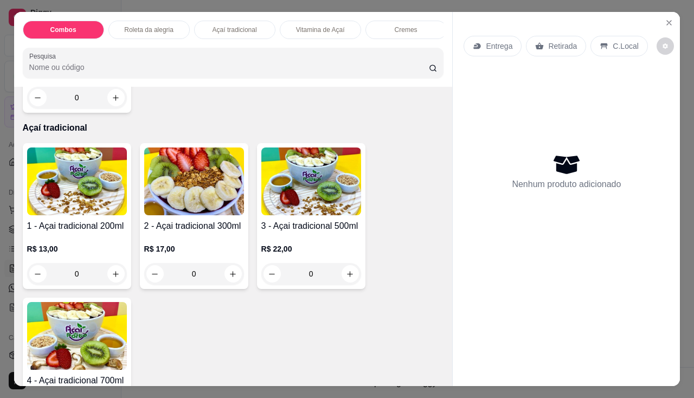
click at [319, 231] on h4 "3 - Açai tradicional 500ml" at bounding box center [311, 226] width 100 height 13
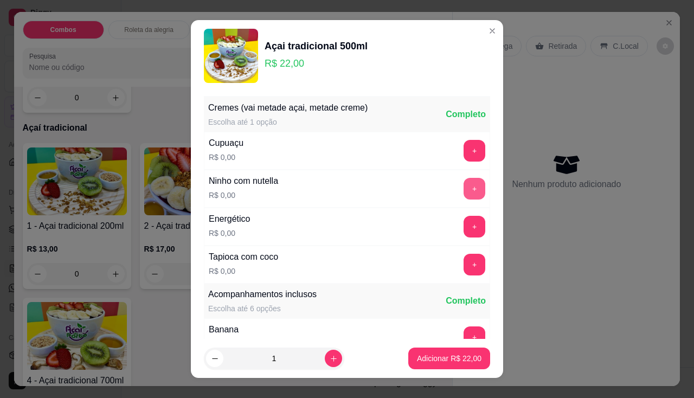
click at [464, 194] on button "+" at bounding box center [475, 189] width 22 height 22
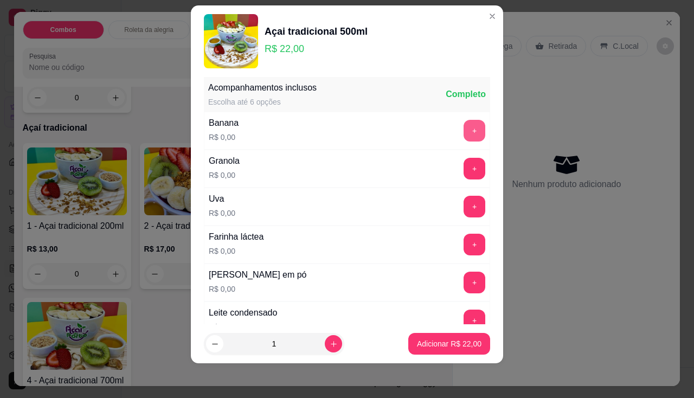
click at [464, 137] on button "+" at bounding box center [475, 131] width 22 height 22
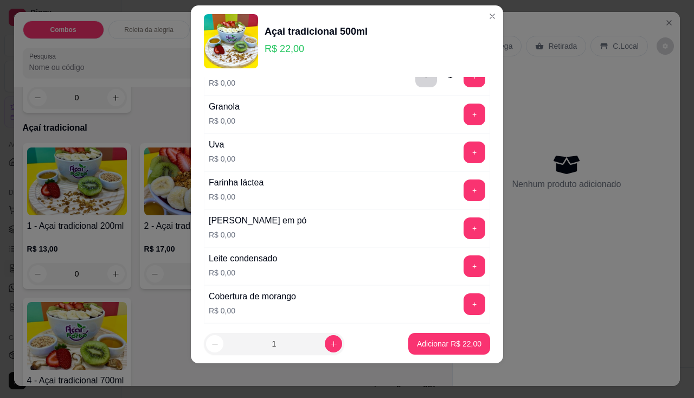
scroll to position [301, 0]
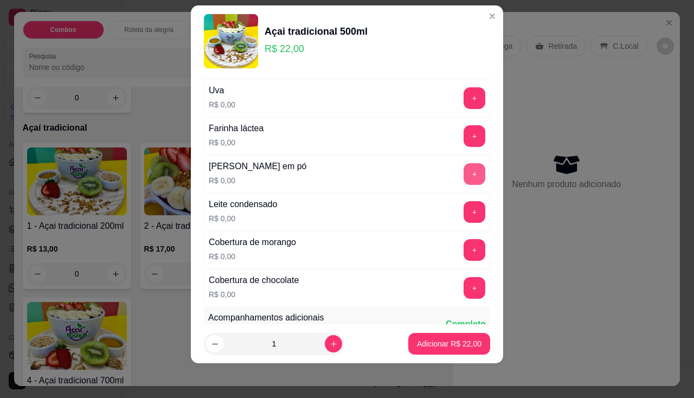
click at [464, 176] on button "+" at bounding box center [475, 174] width 22 height 22
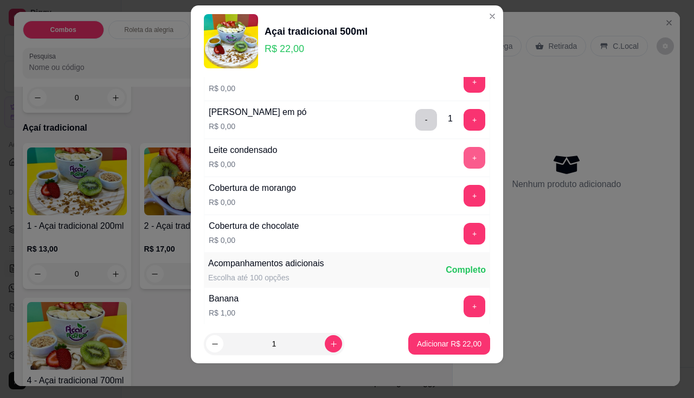
click at [464, 155] on button "+" at bounding box center [475, 158] width 22 height 22
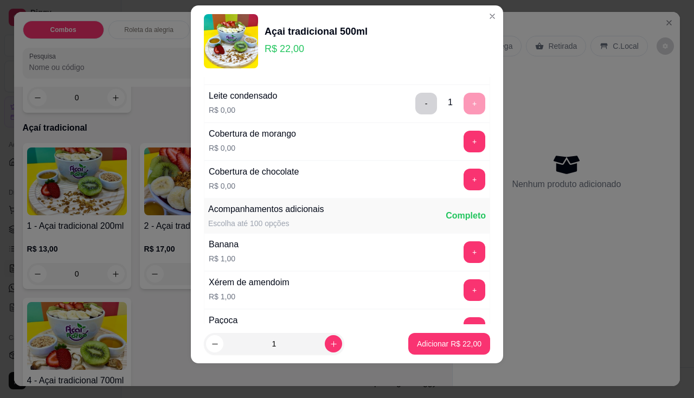
scroll to position [463, 0]
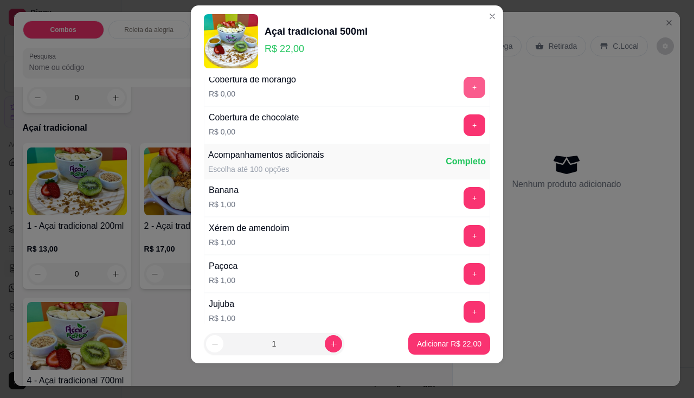
click at [464, 86] on button "+" at bounding box center [475, 87] width 22 height 22
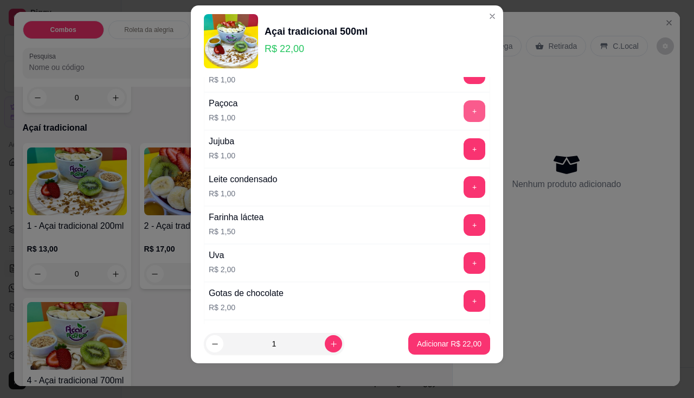
click at [464, 107] on button "+" at bounding box center [475, 111] width 22 height 22
click at [453, 320] on div "Coloreti R$ 2,00 +" at bounding box center [347, 339] width 286 height 38
click at [448, 344] on p "Adicionar R$ 23,00" at bounding box center [449, 344] width 65 height 11
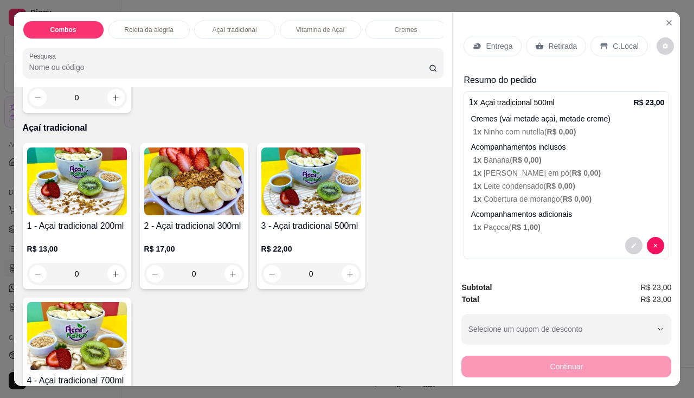
click at [499, 44] on p "Entrega" at bounding box center [499, 46] width 27 height 11
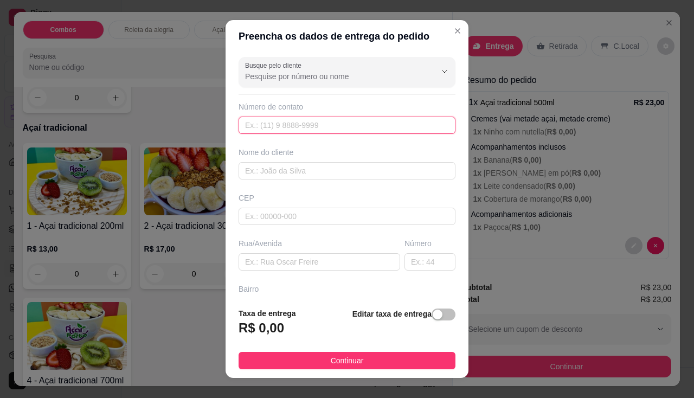
click at [360, 120] on input "text" at bounding box center [347, 125] width 217 height 17
click at [437, 315] on span "button" at bounding box center [444, 315] width 24 height 12
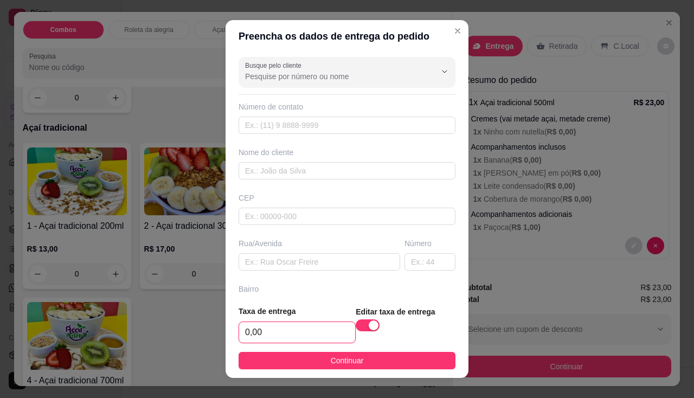
click at [301, 332] on input "0,00" at bounding box center [297, 332] width 116 height 21
